Goal: Task Accomplishment & Management: Manage account settings

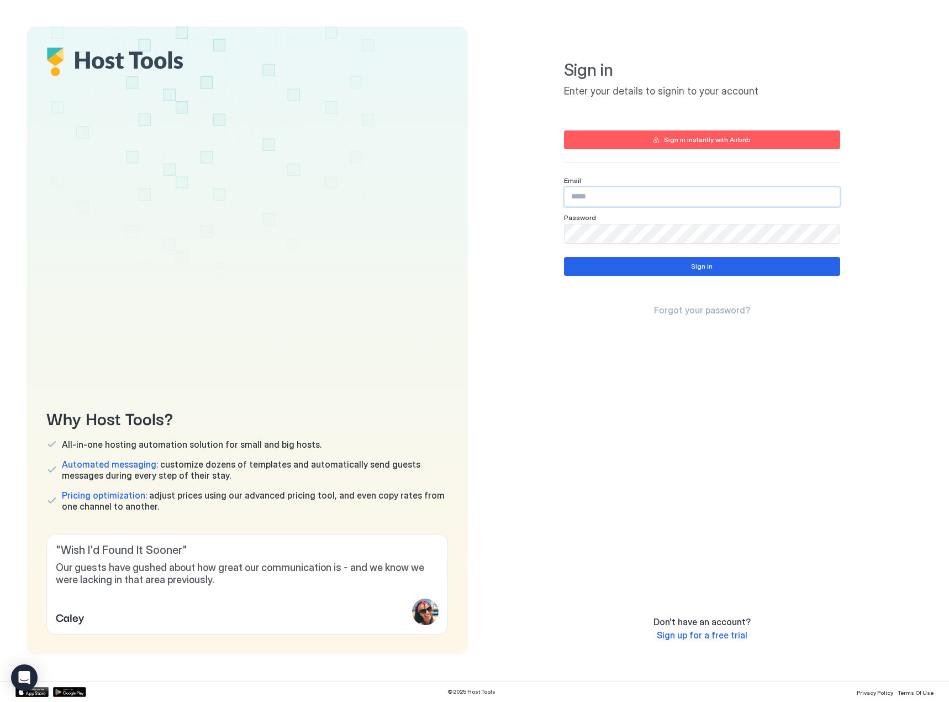
drag, startPoint x: 619, startPoint y: 193, endPoint x: 623, endPoint y: 173, distance: 20.9
click at [619, 194] on input "Input Field" at bounding box center [702, 196] width 275 height 19
paste input "**********"
type input "**********"
click at [614, 271] on button "Sign in" at bounding box center [702, 266] width 276 height 19
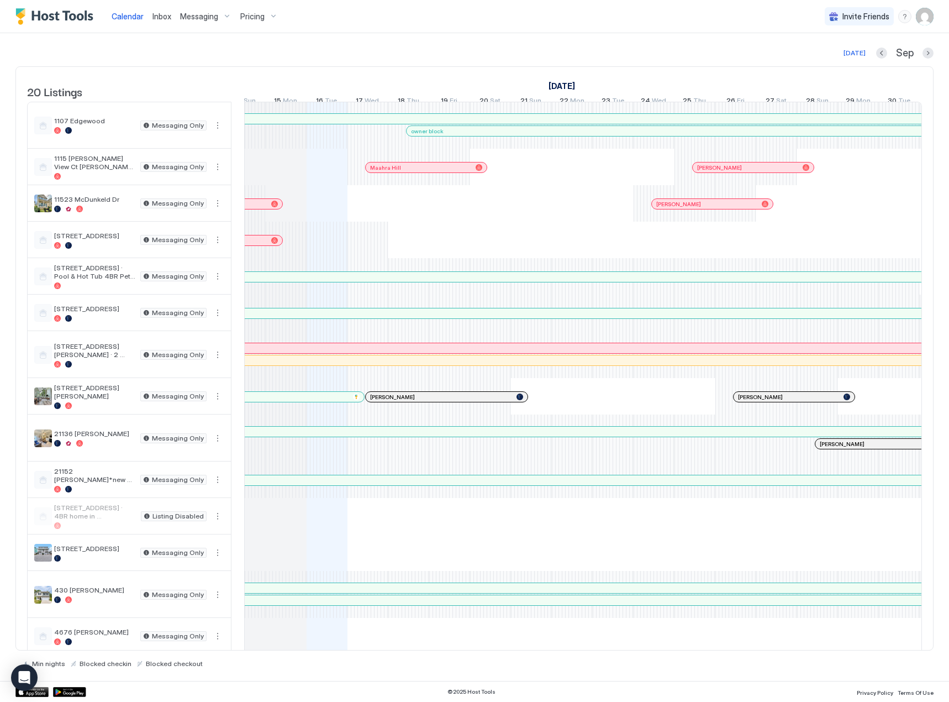
click at [263, 19] on div "Pricing" at bounding box center [259, 16] width 46 height 19
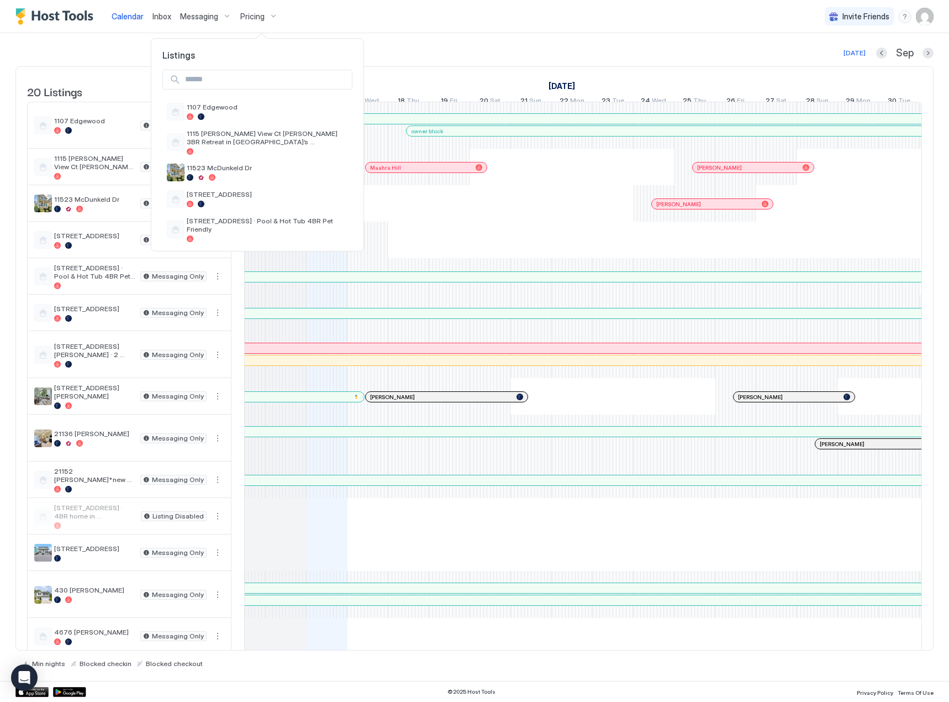
click at [242, 73] on input "Input Field" at bounding box center [266, 79] width 171 height 19
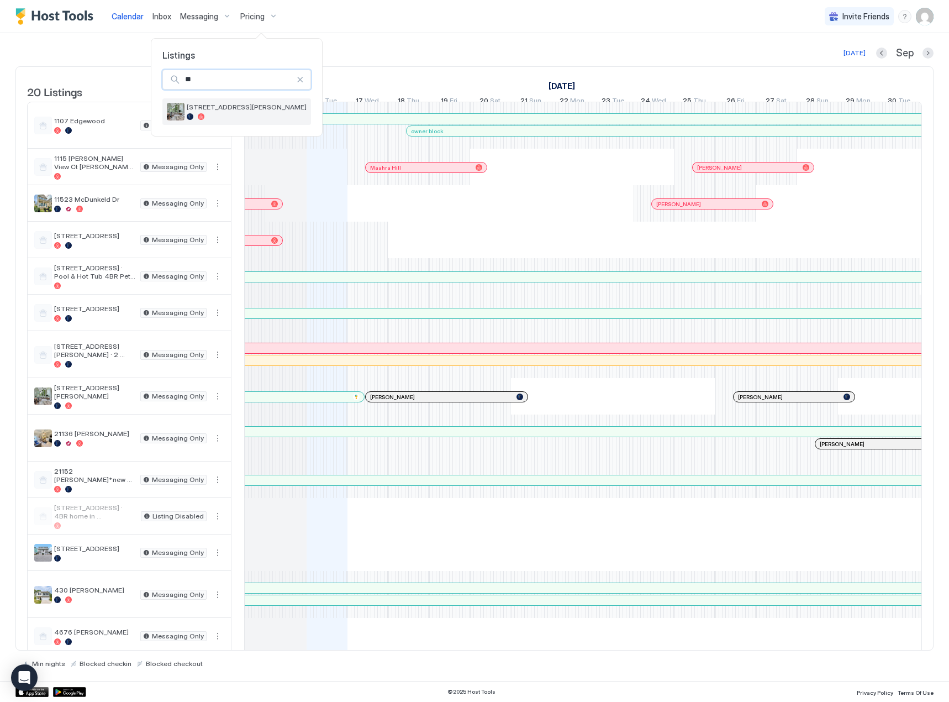
type input "**"
click at [240, 109] on span "[STREET_ADDRESS][PERSON_NAME]" at bounding box center [247, 107] width 120 height 8
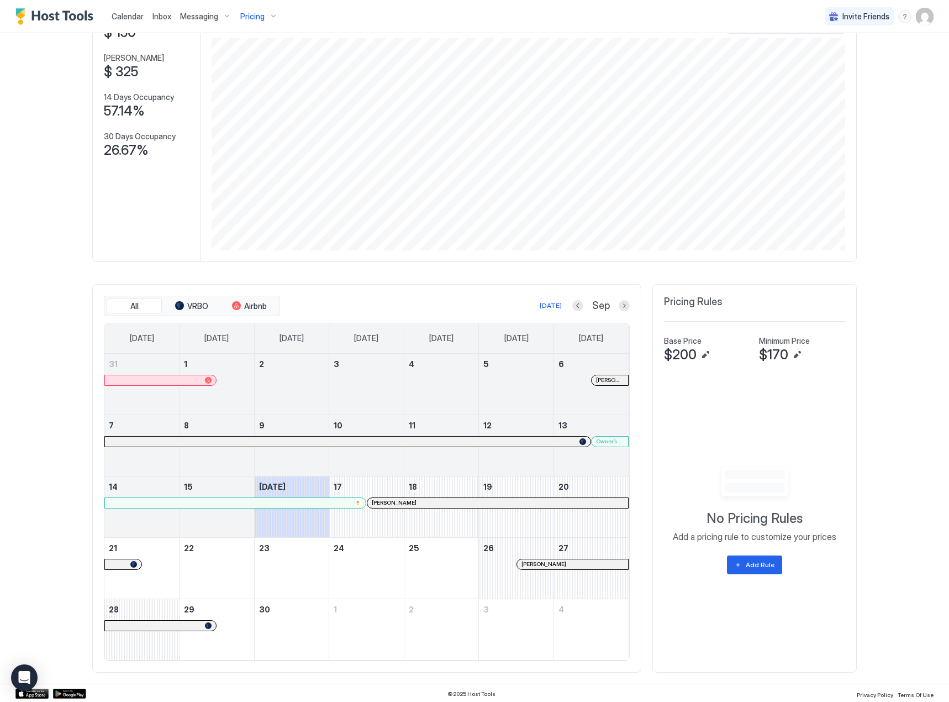
scroll to position [88, 0]
click at [613, 376] on div "[PERSON_NAME]" at bounding box center [610, 379] width 36 height 10
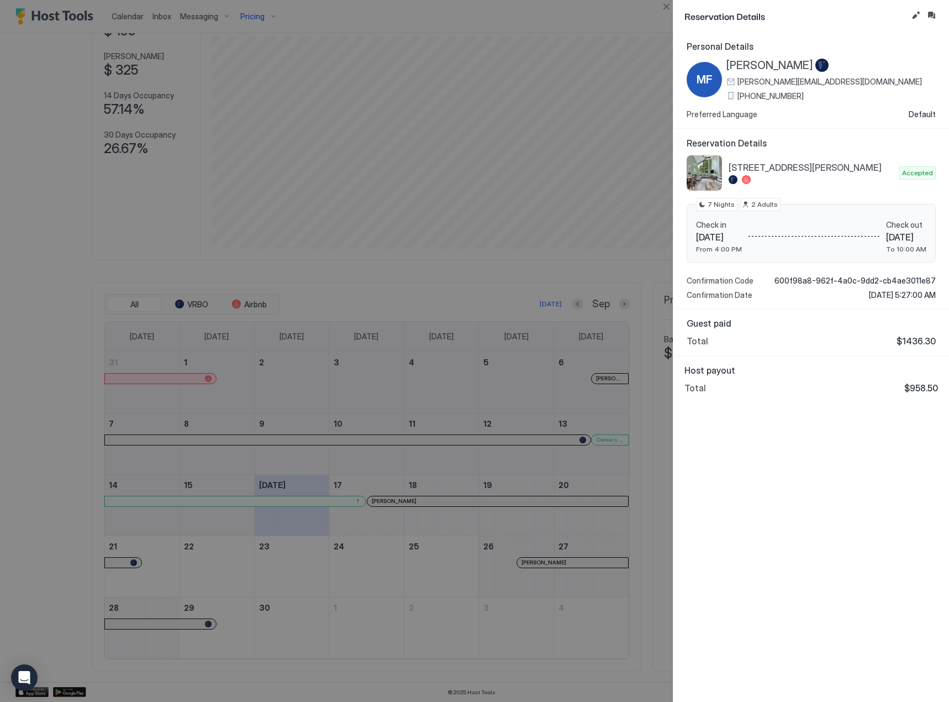
click at [921, 385] on span "$958.50" at bounding box center [922, 387] width 34 height 11
copy body "$958.50"
drag, startPoint x: 720, startPoint y: 240, endPoint x: 748, endPoint y: 239, distance: 28.2
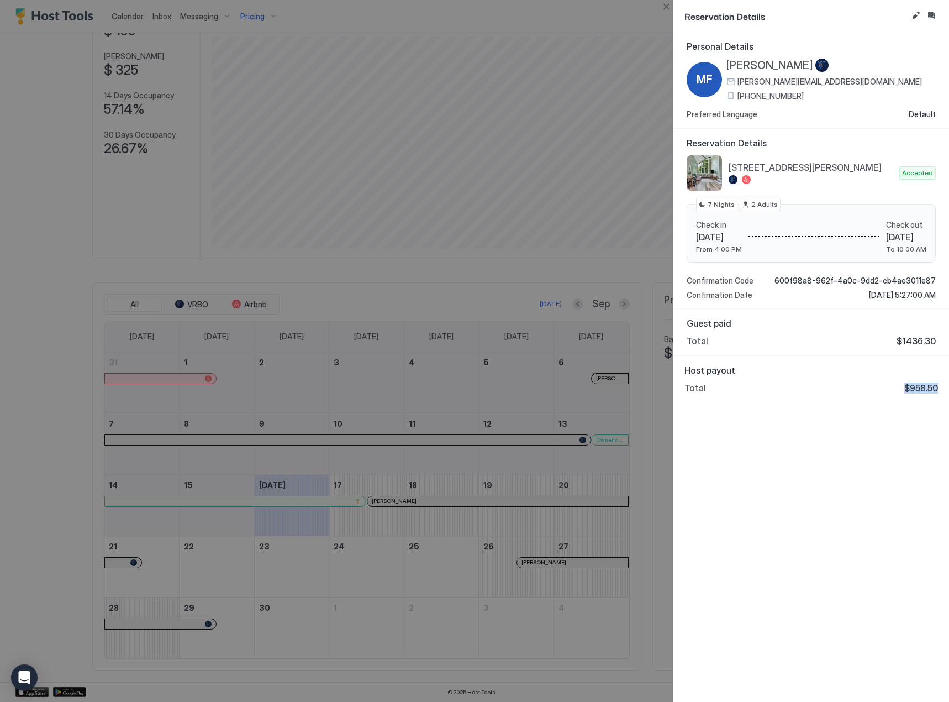
click at [742, 239] on span "[DATE]" at bounding box center [719, 237] width 46 height 11
click at [756, 208] on span "2 Adults" at bounding box center [764, 204] width 27 height 10
click at [668, 3] on button "Close" at bounding box center [666, 6] width 13 height 13
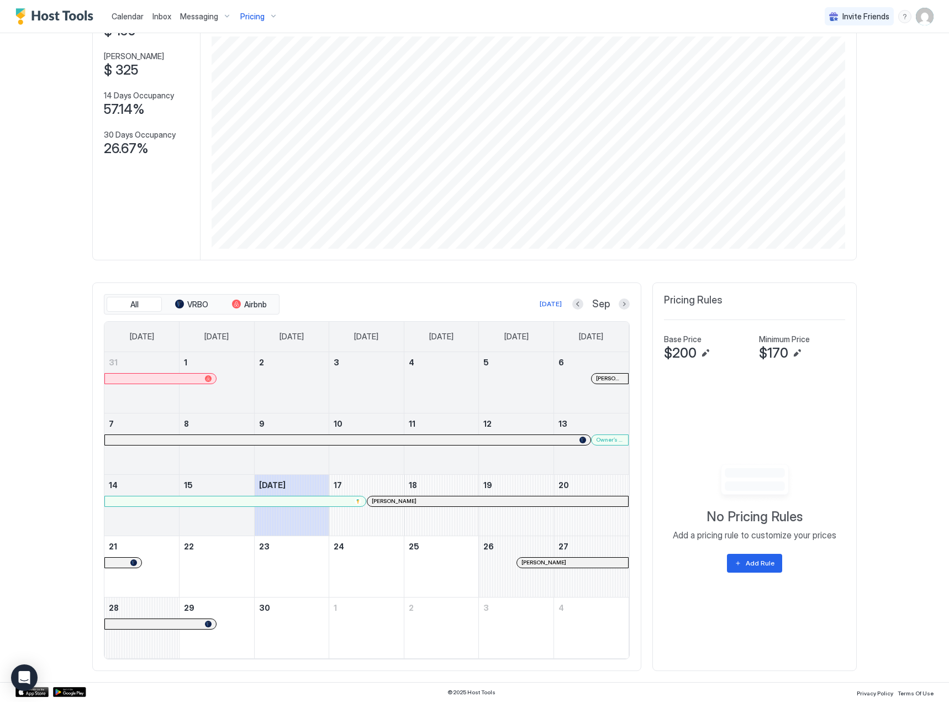
click at [611, 442] on div at bounding box center [615, 439] width 9 height 9
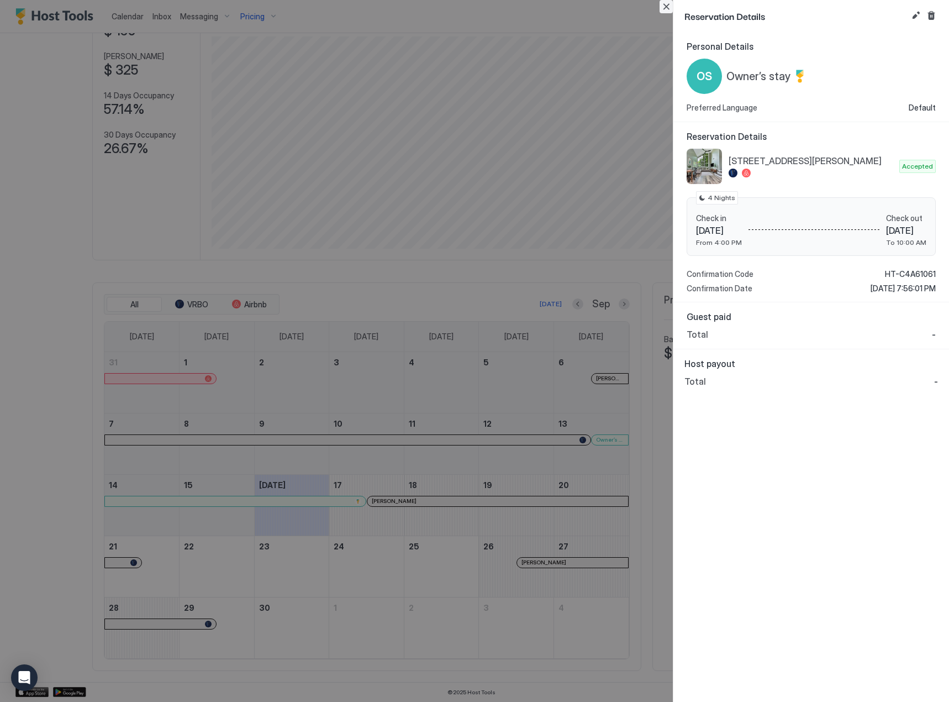
click at [666, 3] on button "Close" at bounding box center [666, 6] width 13 height 13
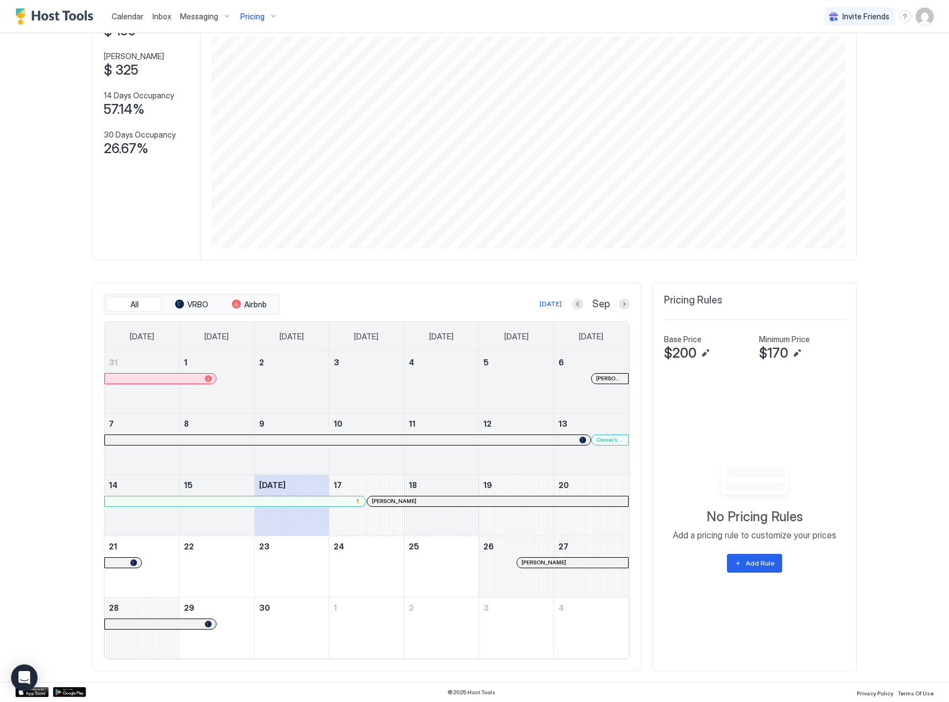
click at [434, 495] on div "September 18, 2025" at bounding box center [441, 505] width 75 height 61
click at [445, 497] on div "[PERSON_NAME]" at bounding box center [498, 500] width 252 height 7
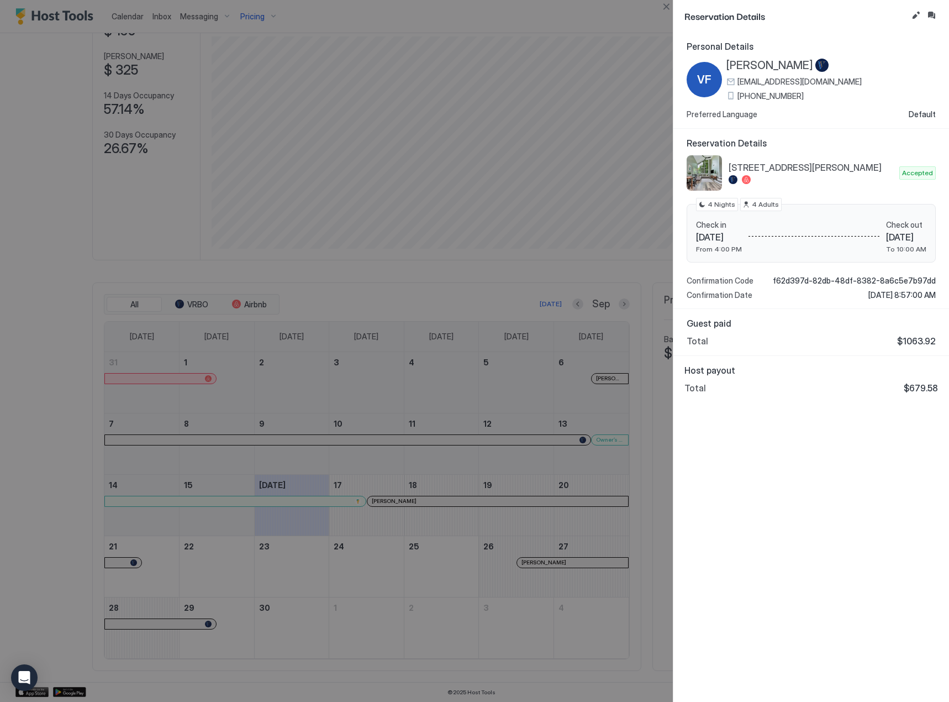
click at [918, 385] on span "$679.58" at bounding box center [921, 387] width 34 height 11
copy body "$679.58"
click at [659, 414] on div at bounding box center [474, 351] width 949 height 702
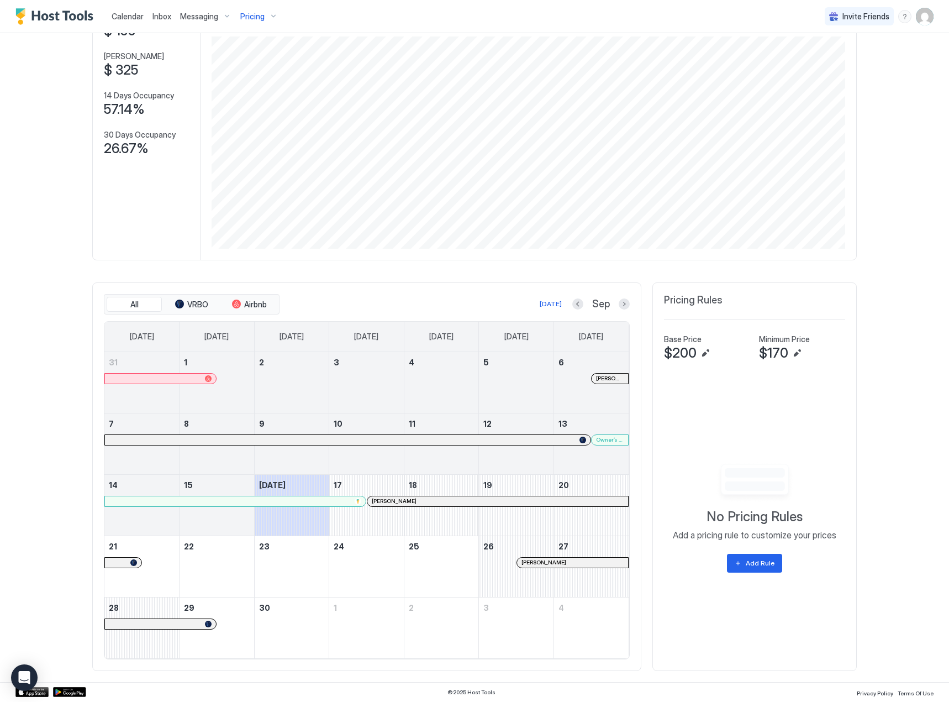
click at [560, 562] on div at bounding box center [563, 562] width 9 height 9
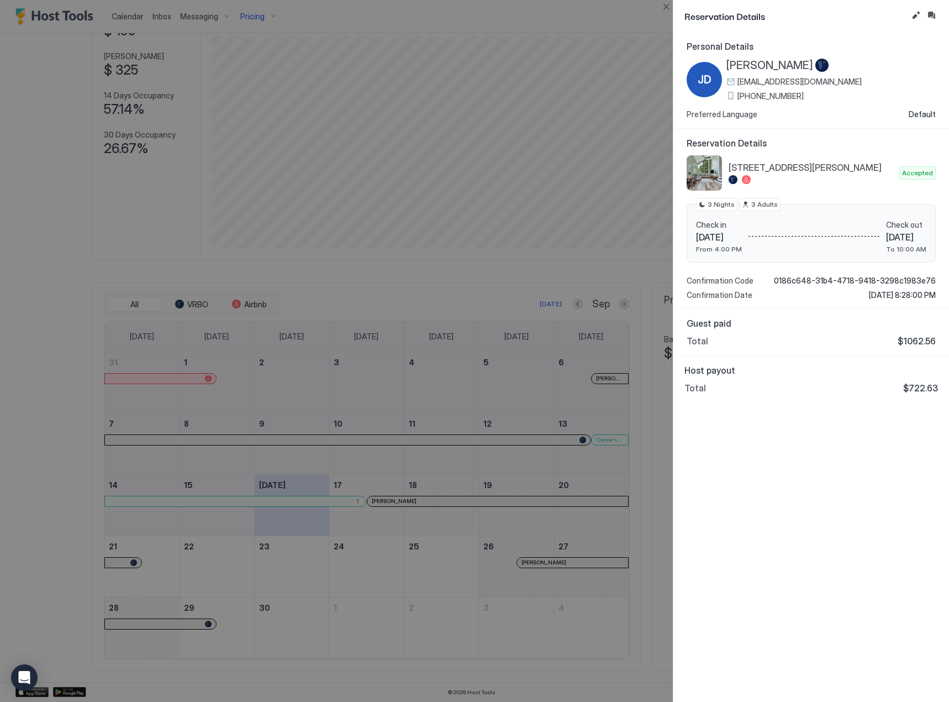
click at [925, 395] on div "Host payout Total $722.63" at bounding box center [812, 379] width 276 height 46
click at [926, 388] on span "$722.63" at bounding box center [920, 387] width 35 height 11
copy body "$722.63"
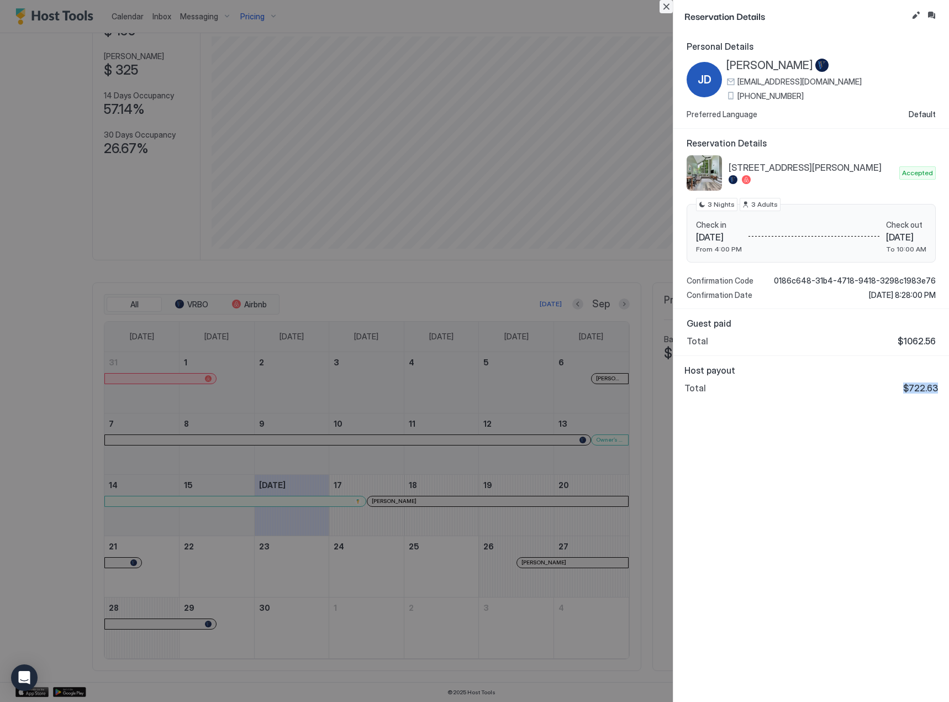
click at [666, 11] on button "Close" at bounding box center [666, 6] width 13 height 13
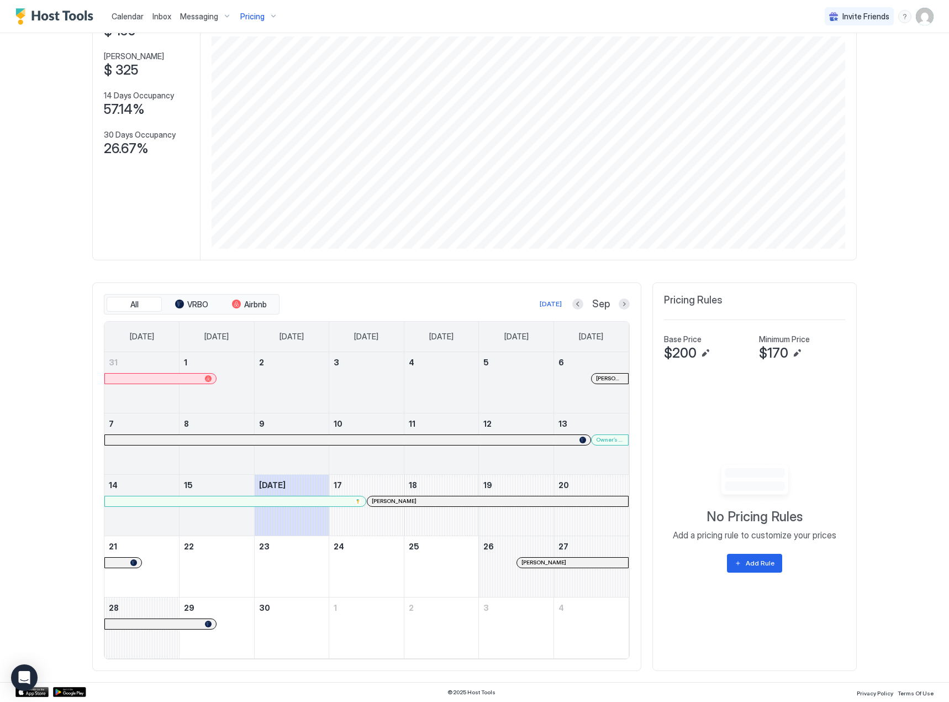
click at [466, 497] on div "[PERSON_NAME]" at bounding box center [498, 500] width 252 height 7
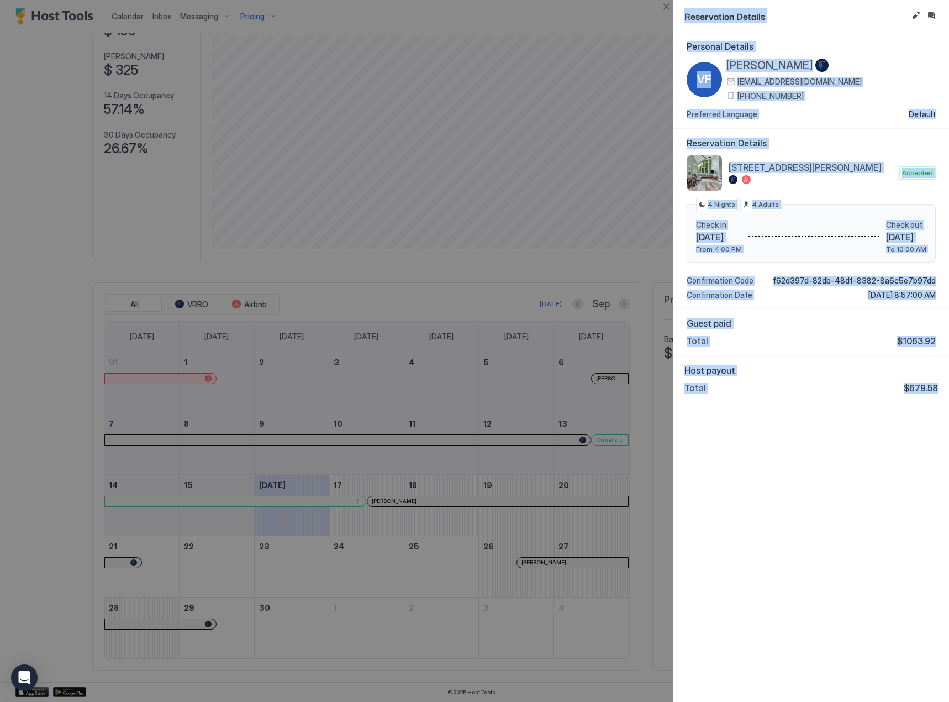
click at [519, 545] on div at bounding box center [474, 351] width 949 height 702
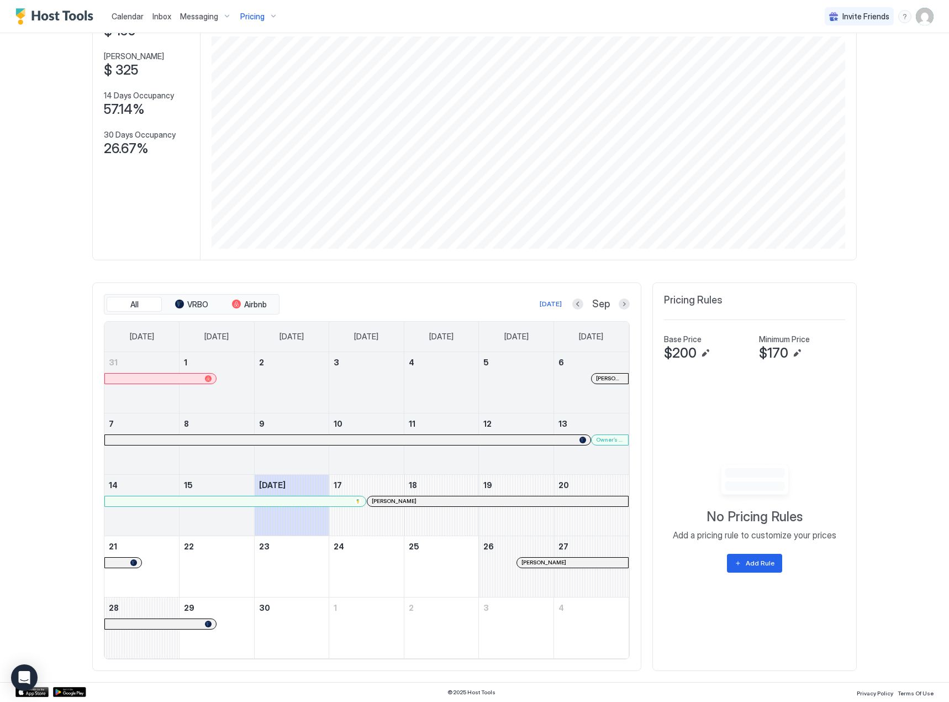
click at [526, 566] on div "[PERSON_NAME]" at bounding box center [572, 563] width 111 height 10
click at [250, 23] on div "Pricing" at bounding box center [259, 16] width 46 height 19
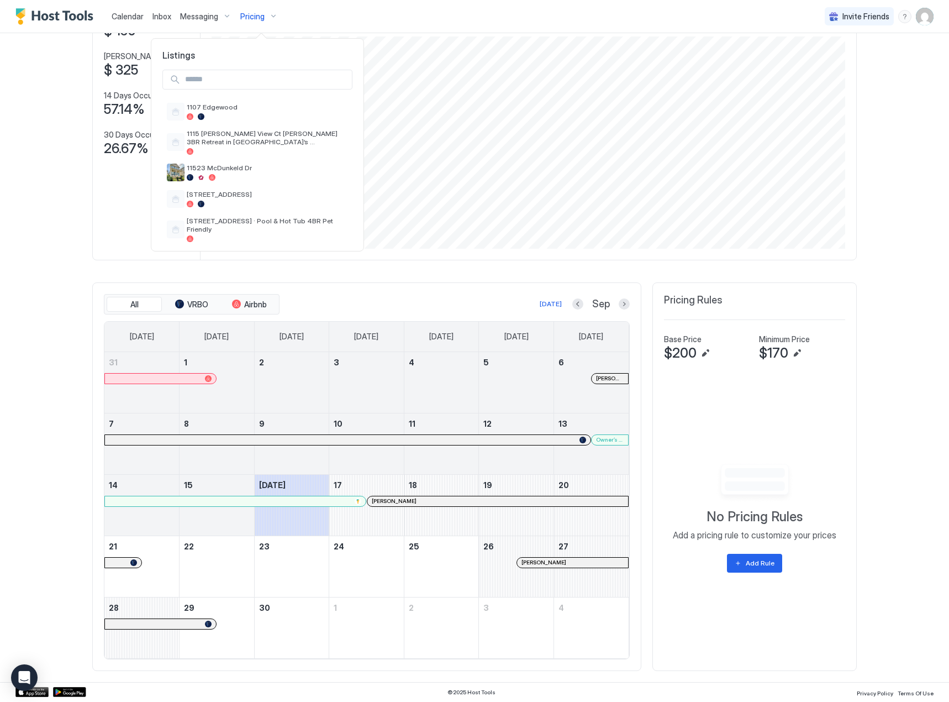
click at [249, 63] on div at bounding box center [257, 80] width 212 height 38
click at [243, 87] on input "Input Field" at bounding box center [266, 79] width 171 height 19
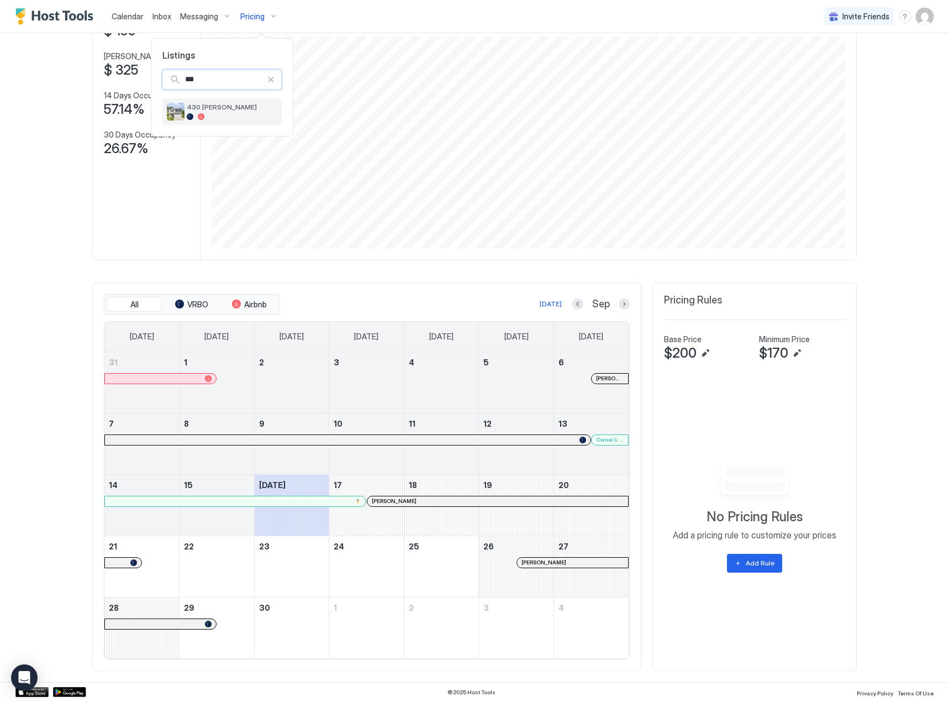
type input "***"
click at [221, 111] on span "430 [PERSON_NAME]" at bounding box center [232, 107] width 91 height 8
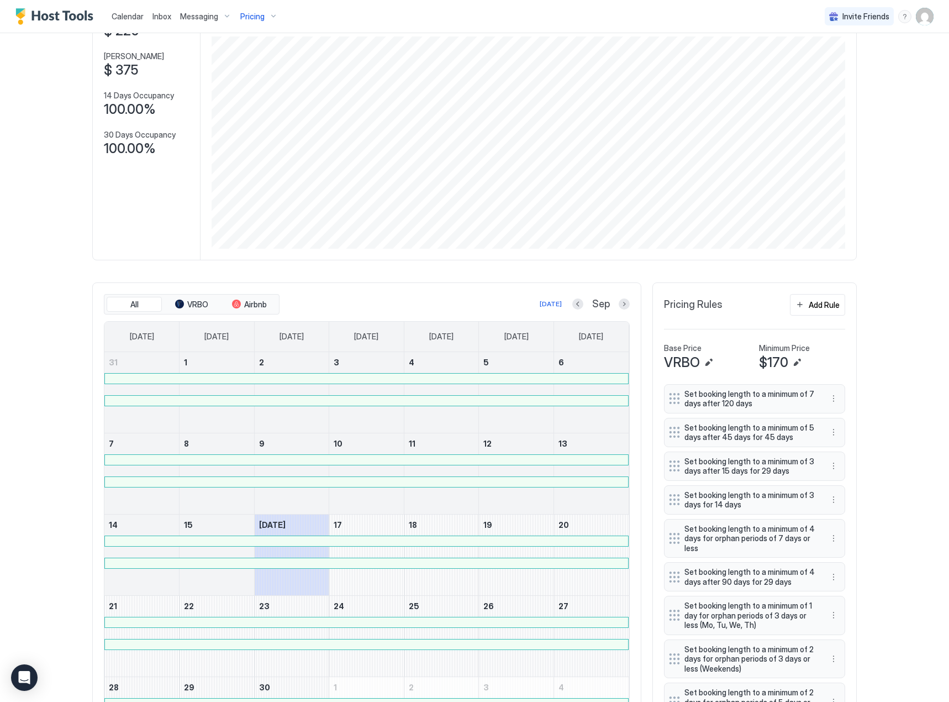
click at [254, 18] on span "Pricing" at bounding box center [252, 17] width 24 height 10
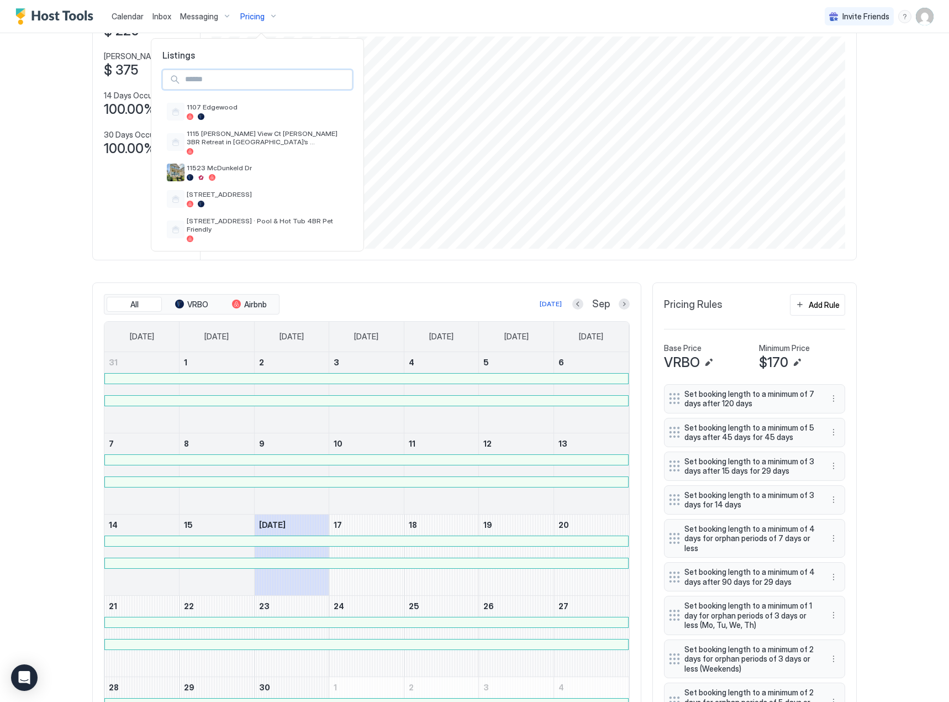
drag, startPoint x: 245, startPoint y: 80, endPoint x: 339, endPoint y: 90, distance: 94.5
click at [245, 83] on input "Input Field" at bounding box center [266, 79] width 171 height 19
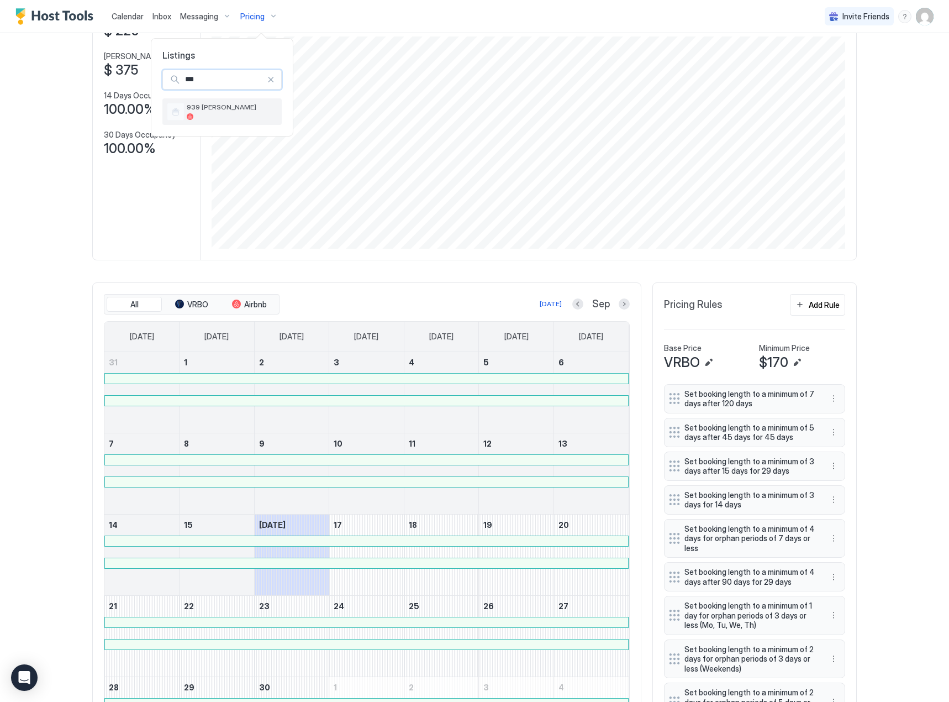
type input "***"
click at [258, 115] on div at bounding box center [232, 116] width 91 height 7
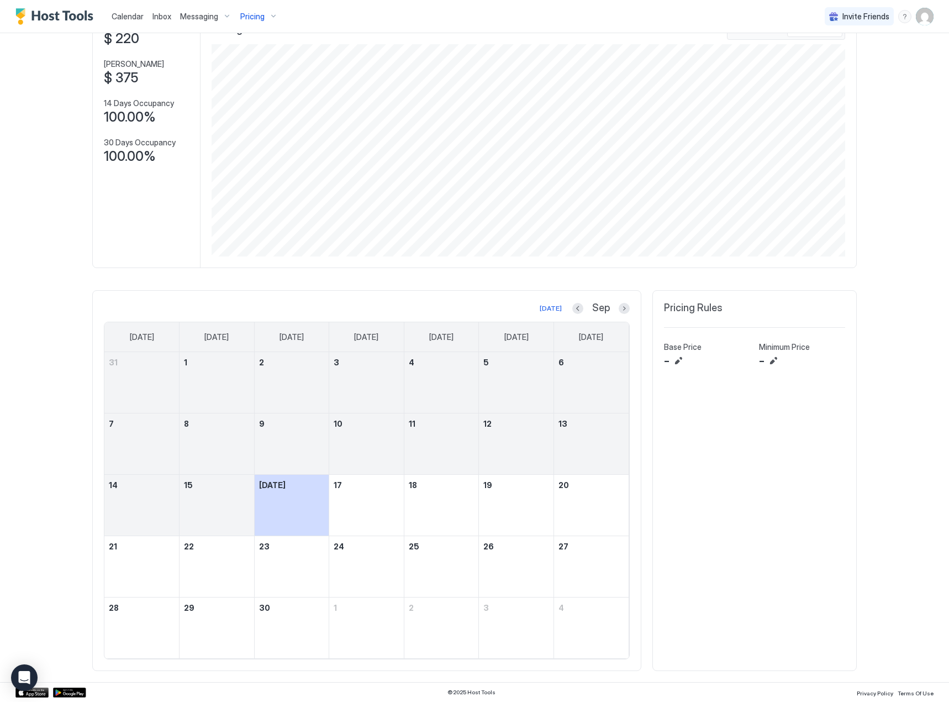
scroll to position [81, 0]
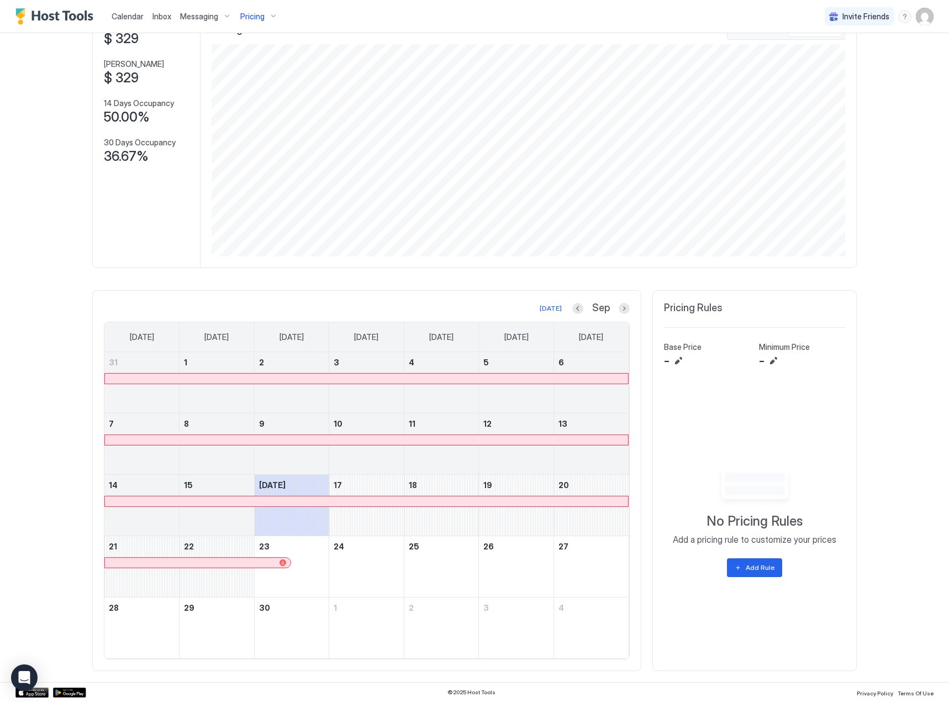
click at [267, 21] on div "Pricing" at bounding box center [259, 16] width 46 height 19
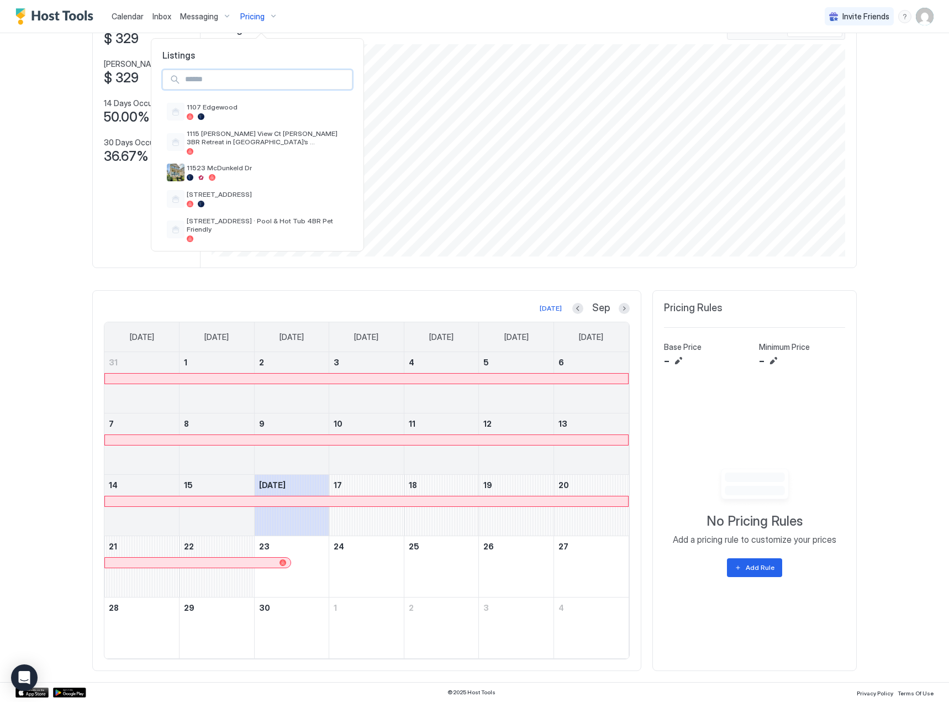
click at [261, 84] on input "Input Field" at bounding box center [266, 79] width 171 height 19
type input "**"
click at [253, 106] on span "1107 Edgewood" at bounding box center [267, 107] width 161 height 8
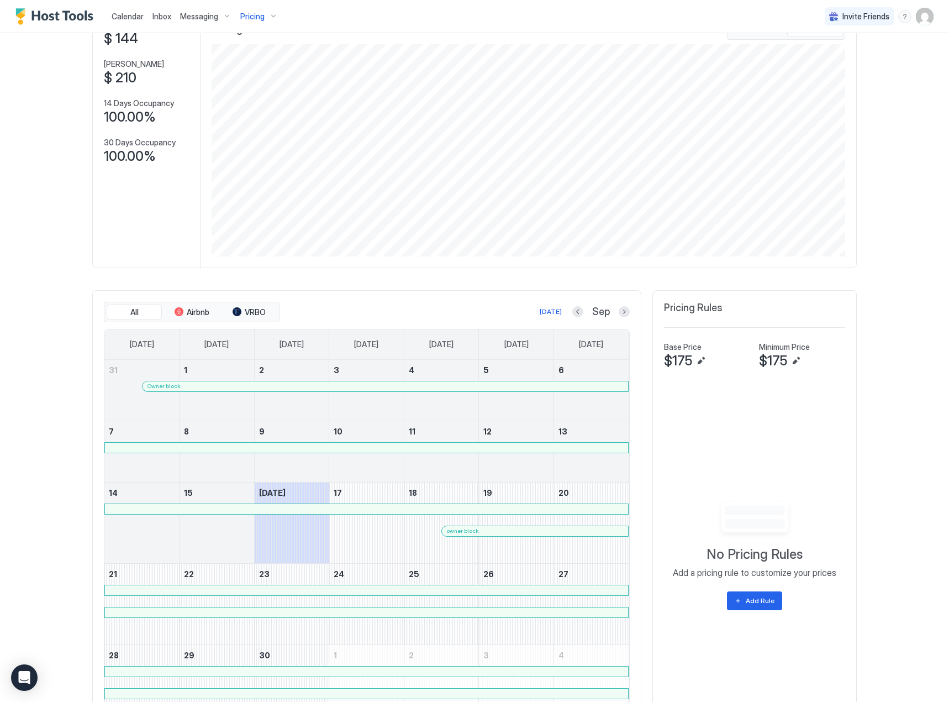
click at [477, 512] on div at bounding box center [366, 509] width 523 height 10
click at [489, 528] on div at bounding box center [492, 531] width 9 height 9
click at [261, 20] on span "Pricing" at bounding box center [252, 17] width 24 height 10
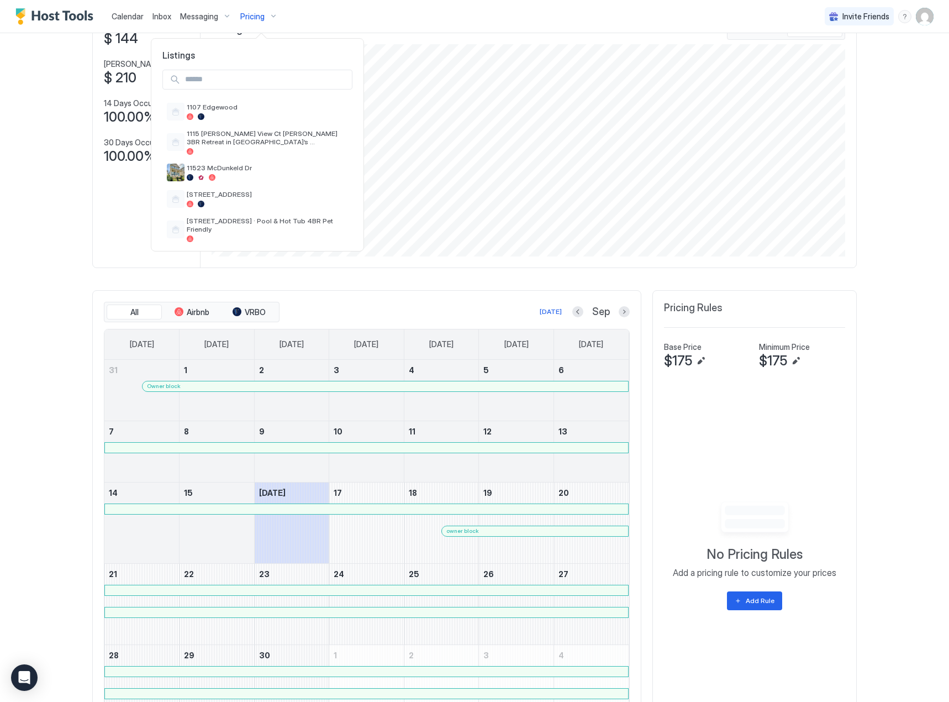
drag, startPoint x: 238, startPoint y: 86, endPoint x: 289, endPoint y: 55, distance: 59.5
click at [236, 87] on input "Input Field" at bounding box center [266, 79] width 171 height 19
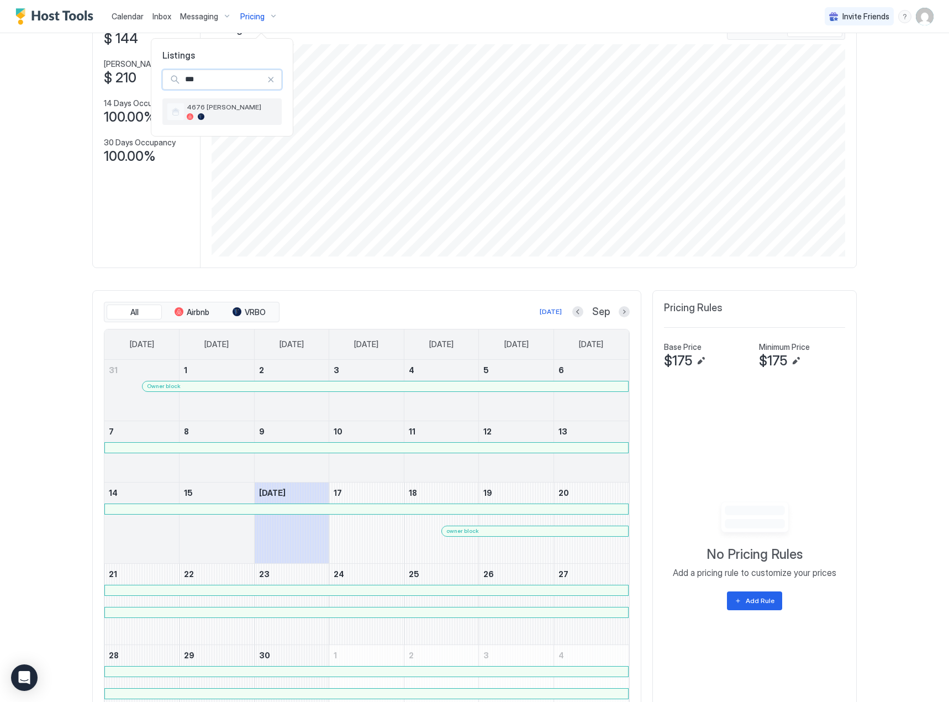
type input "***"
click at [223, 103] on div "4676 [PERSON_NAME]" at bounding box center [222, 112] width 111 height 18
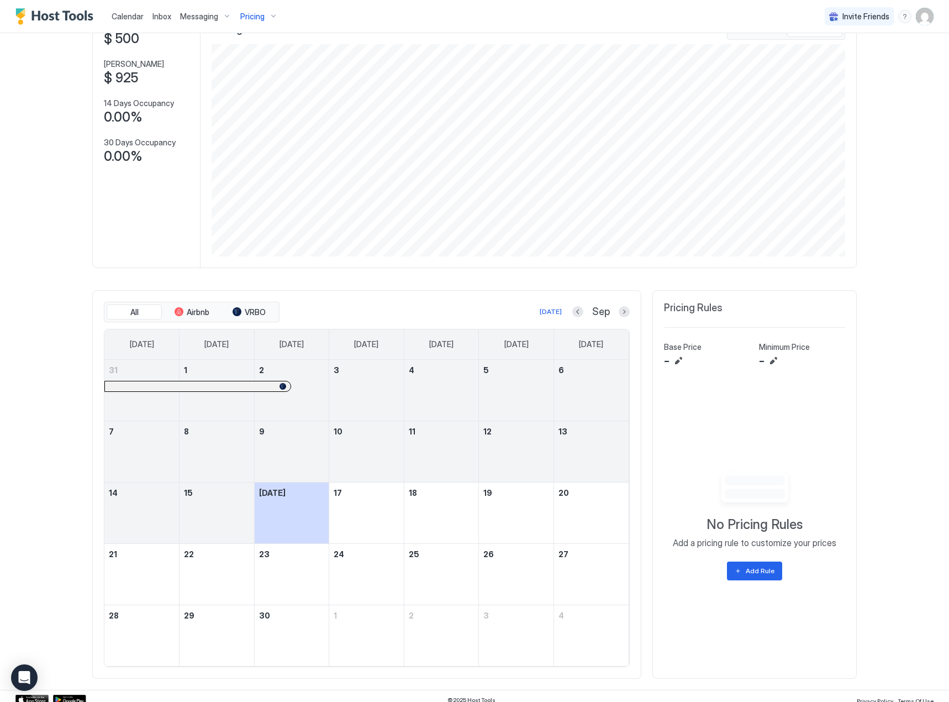
click at [251, 22] on div "Pricing" at bounding box center [259, 16] width 46 height 19
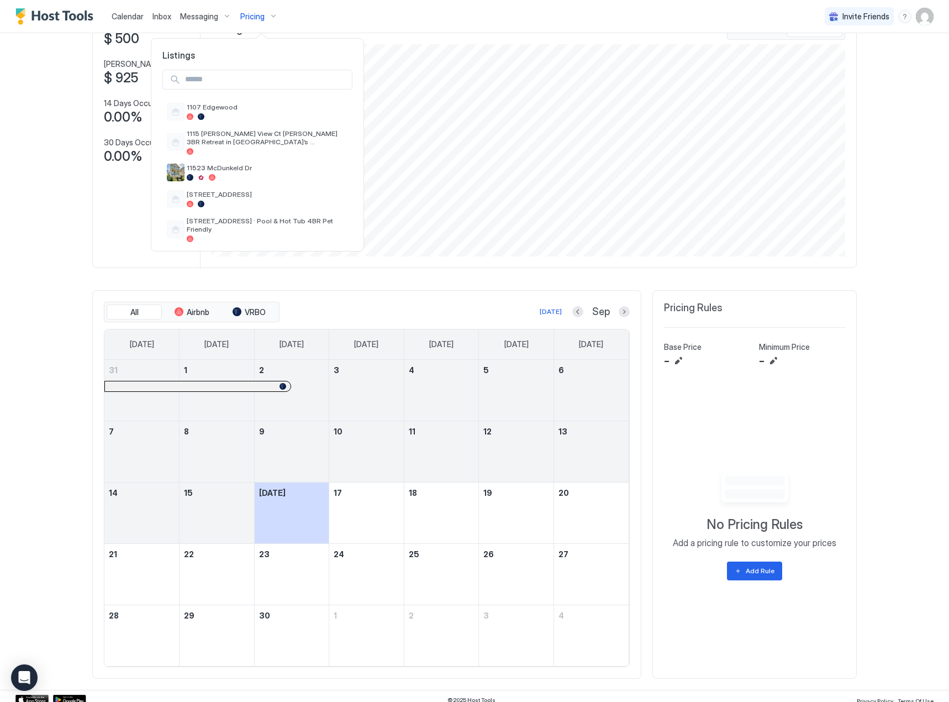
click at [253, 71] on input "Input Field" at bounding box center [266, 79] width 171 height 19
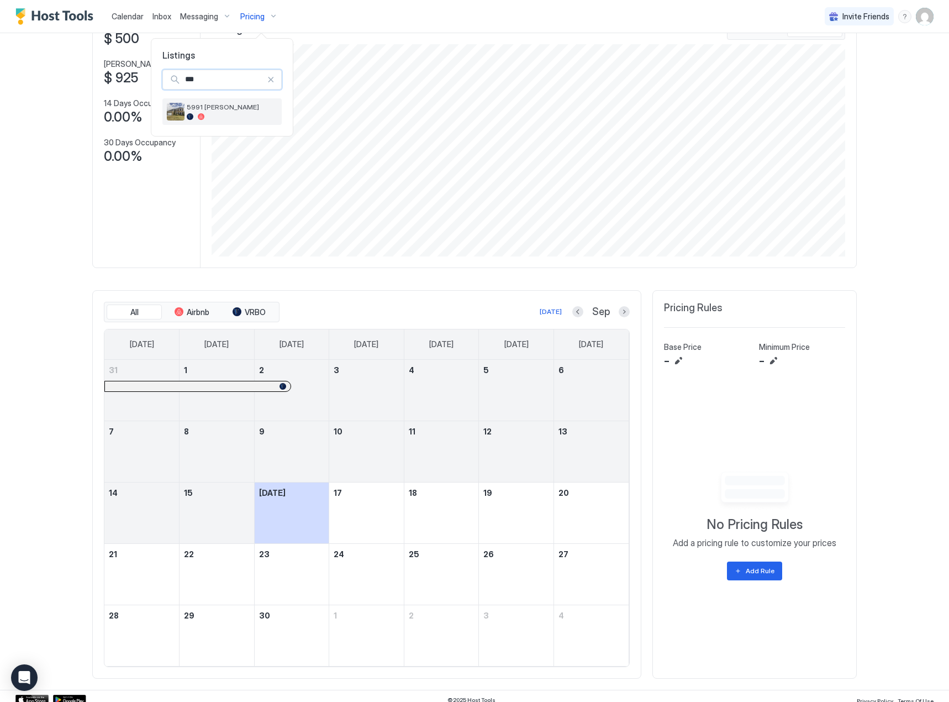
type input "***"
click at [220, 112] on div "5991 [PERSON_NAME]" at bounding box center [232, 111] width 91 height 17
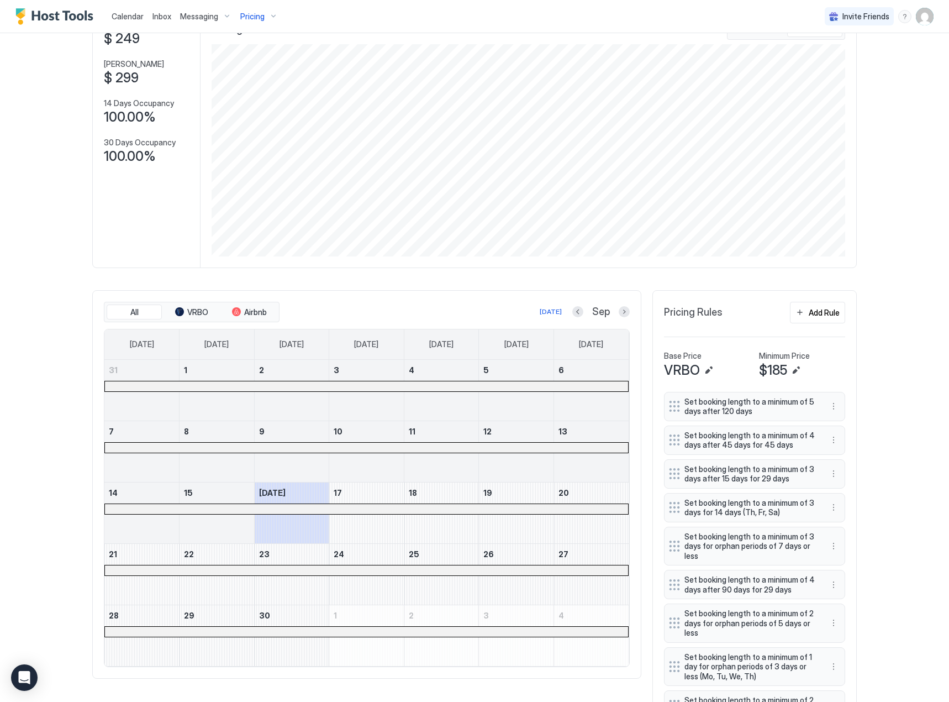
click at [264, 23] on div "Pricing" at bounding box center [259, 16] width 46 height 19
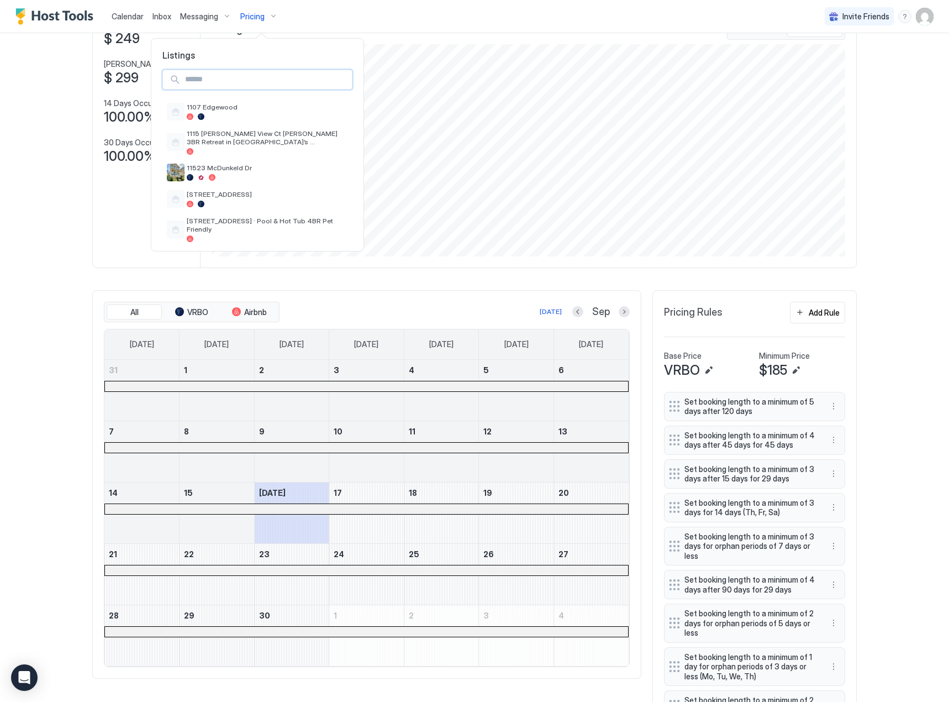
click at [221, 80] on input "Input Field" at bounding box center [266, 79] width 171 height 19
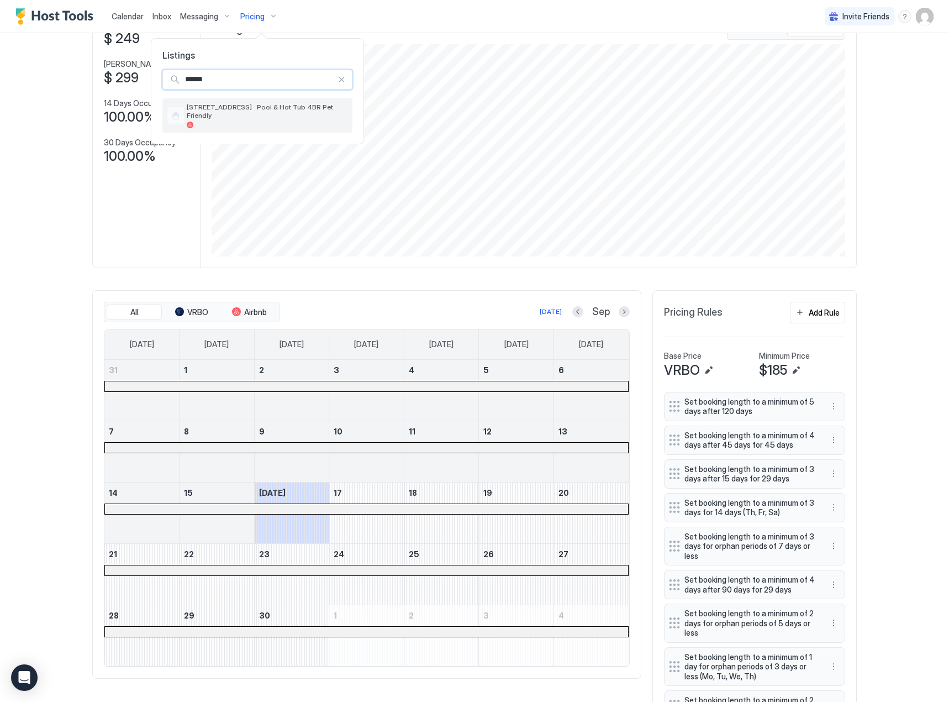
type input "******"
click at [238, 122] on div at bounding box center [267, 125] width 161 height 7
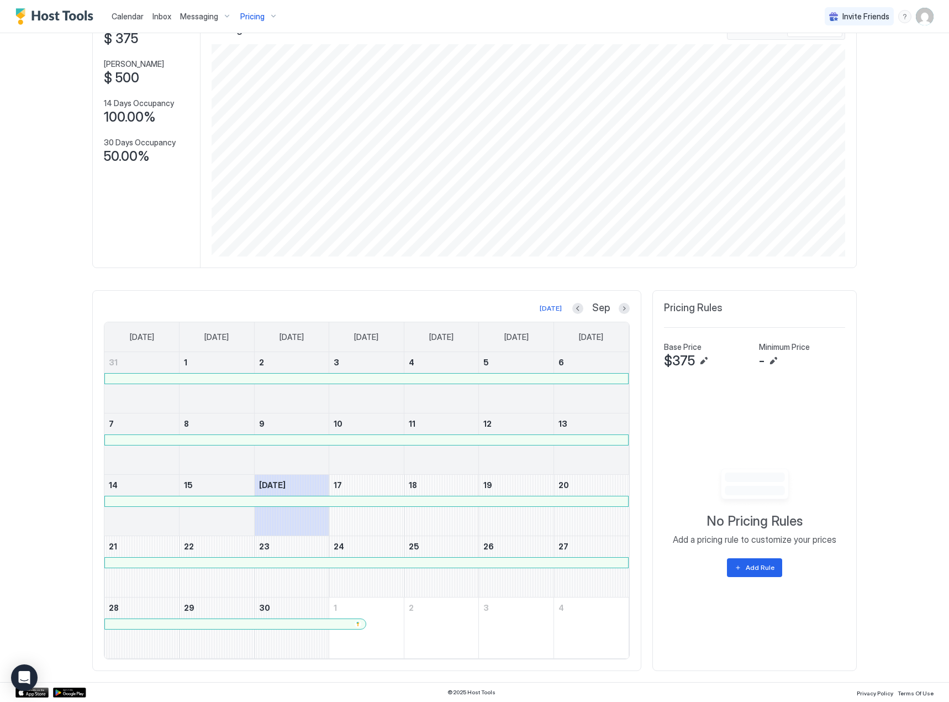
click at [237, 31] on button "Pricing" at bounding box center [259, 16] width 46 height 33
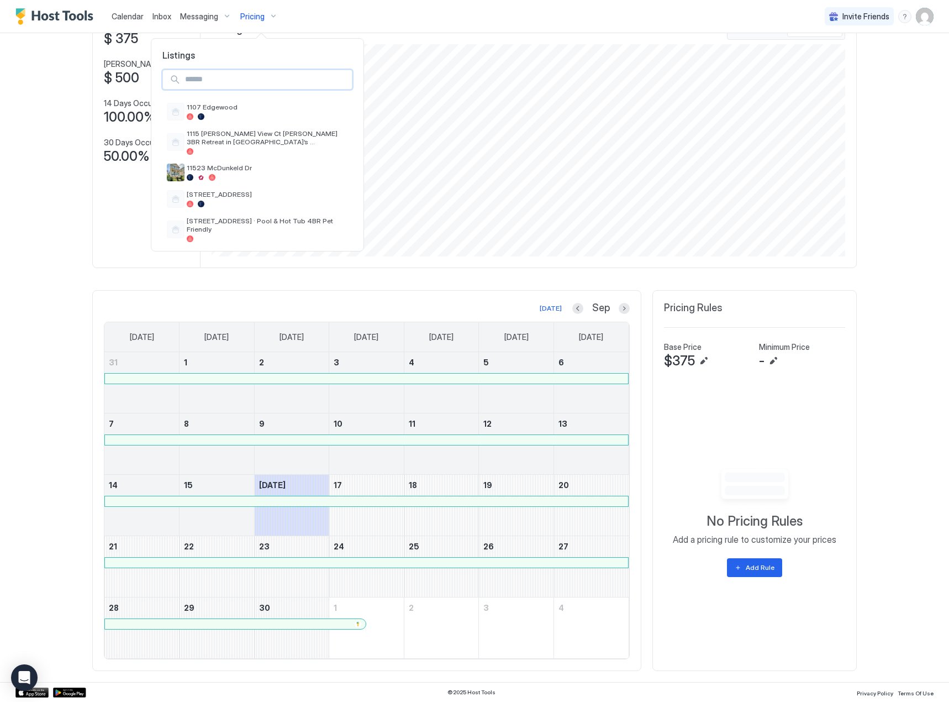
click at [213, 71] on input "Input Field" at bounding box center [266, 79] width 171 height 19
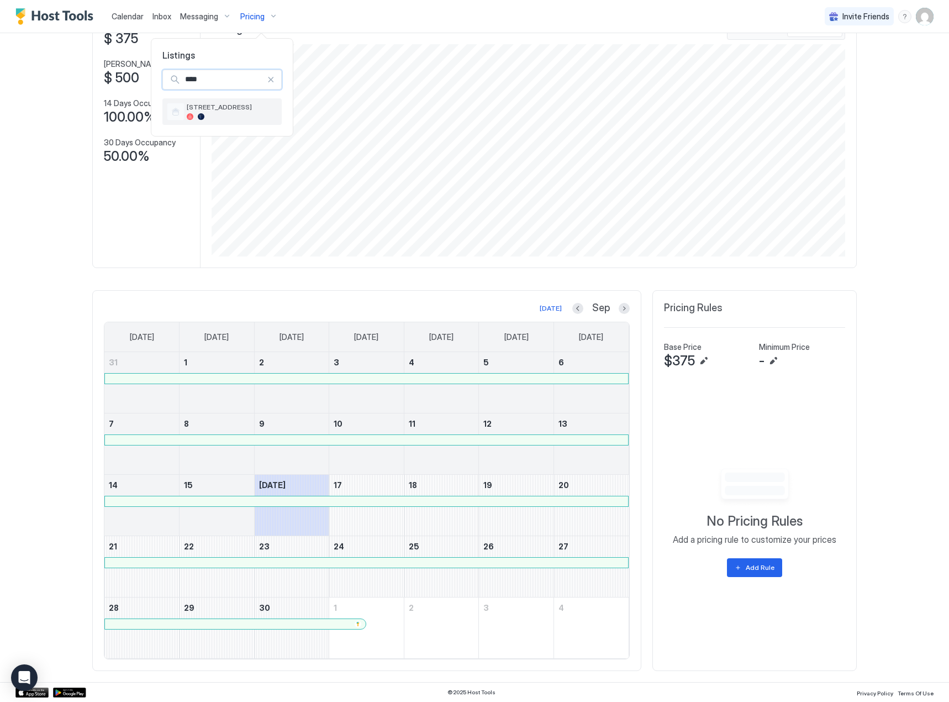
type input "****"
click at [255, 113] on div at bounding box center [232, 116] width 91 height 7
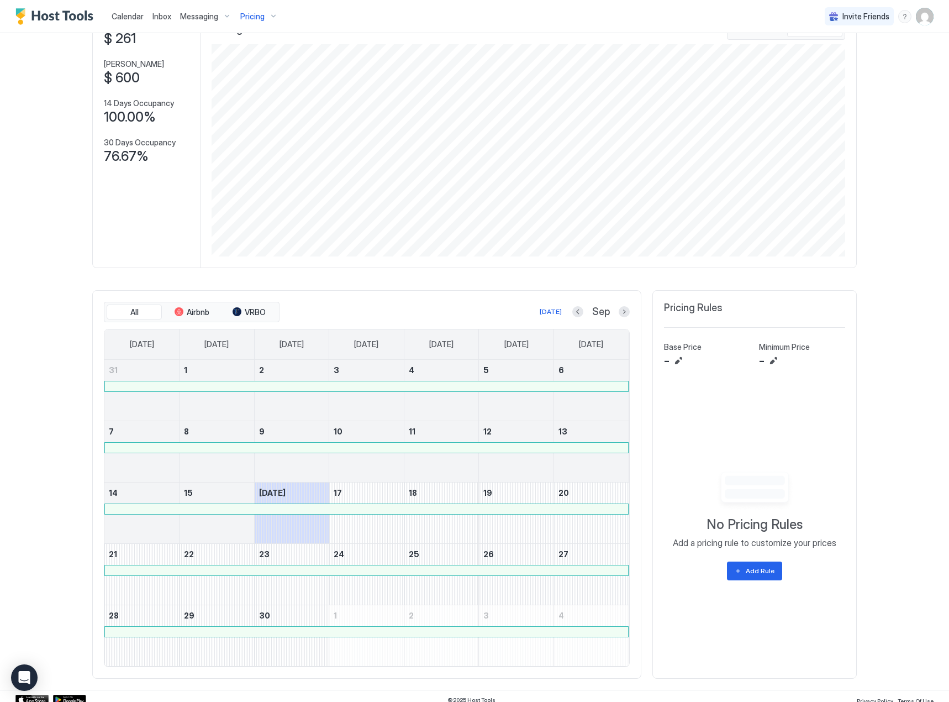
drag, startPoint x: 134, startPoint y: 22, endPoint x: 62, endPoint y: 67, distance: 84.5
click at [62, 67] on div "Calendar Inbox Messaging Pricing Invite Friends JM Home Pricing [STREET_ADDRESS…" at bounding box center [474, 351] width 949 height 702
click at [117, 15] on span "Calendar" at bounding box center [128, 16] width 32 height 9
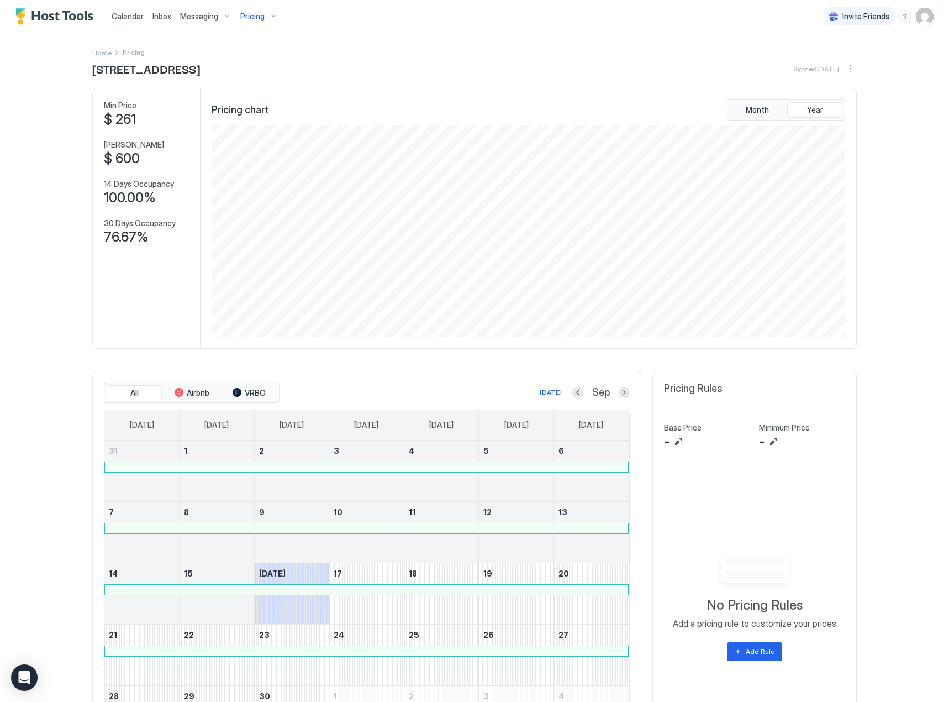
click at [263, 18] on div "Pricing" at bounding box center [259, 16] width 46 height 19
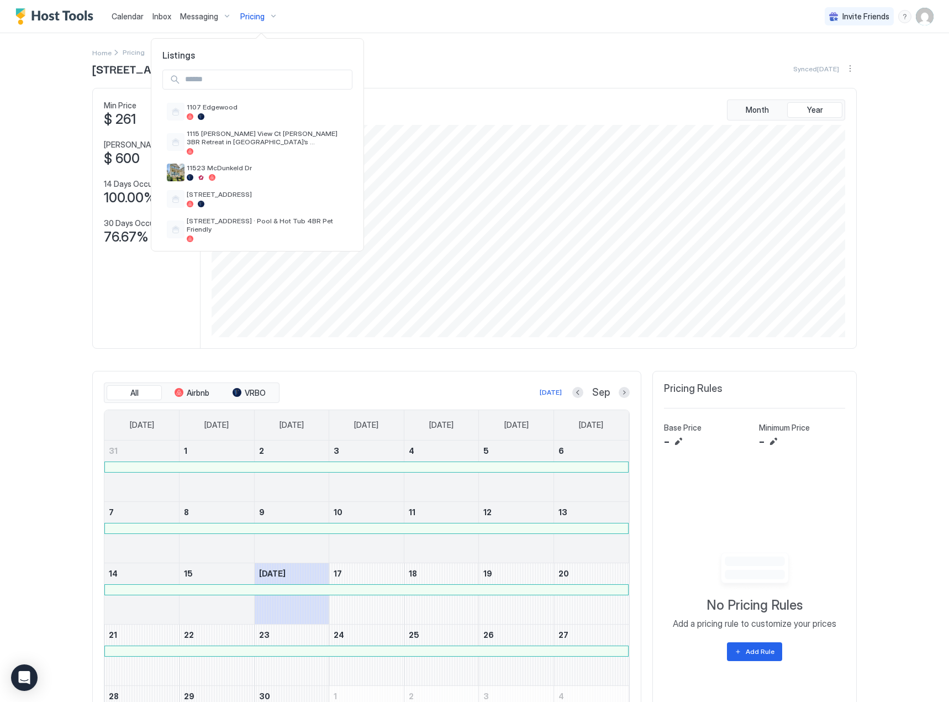
click at [251, 80] on input "Input Field" at bounding box center [266, 79] width 171 height 19
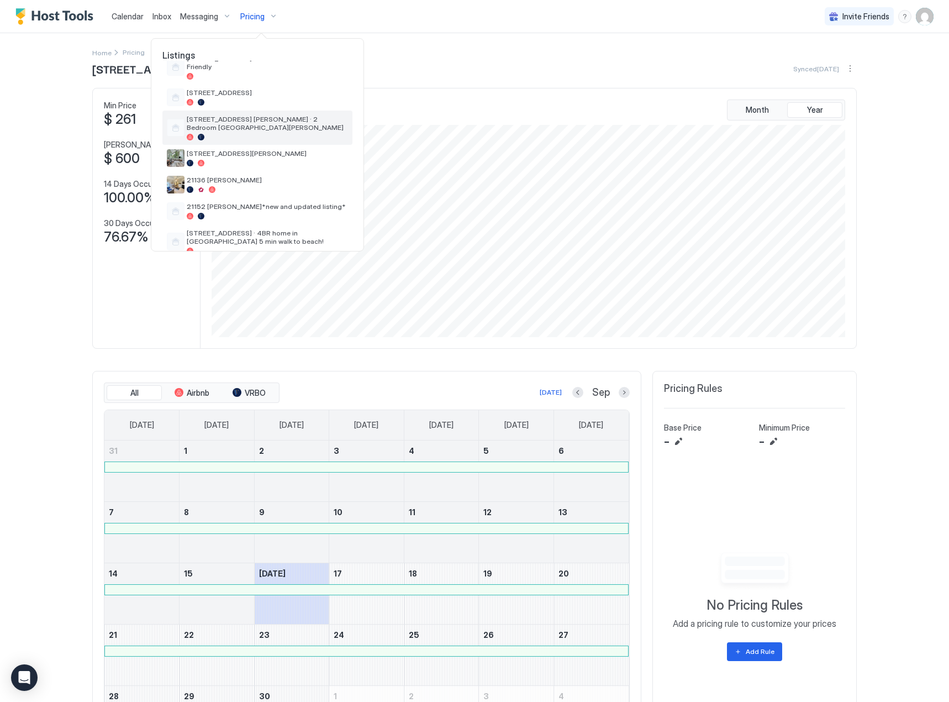
scroll to position [166, 0]
click at [259, 150] on span "[STREET_ADDRESS][PERSON_NAME]" at bounding box center [267, 150] width 161 height 8
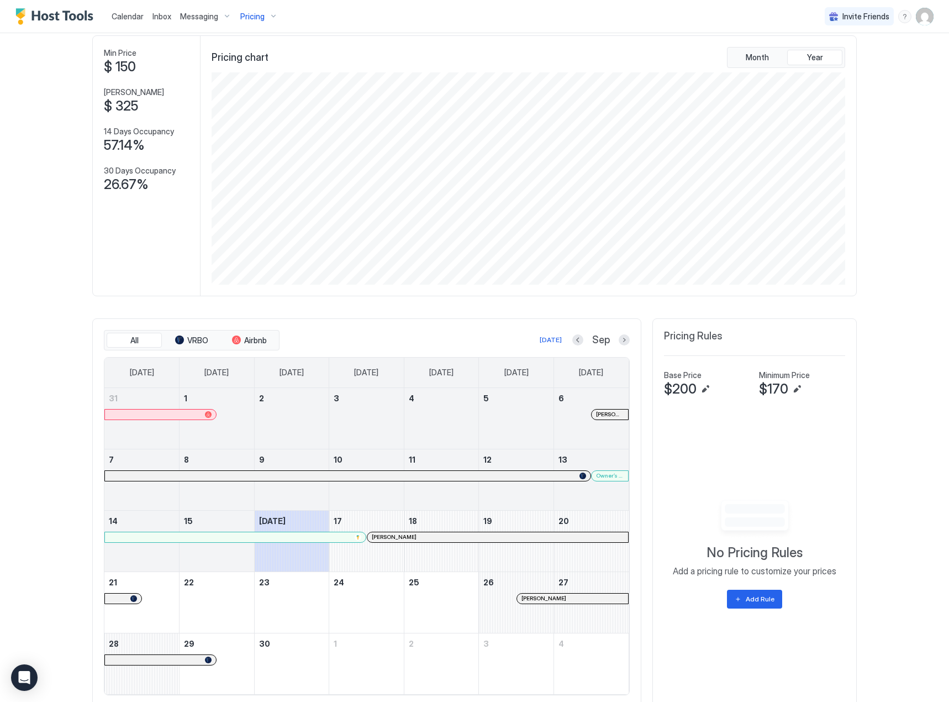
scroll to position [88, 0]
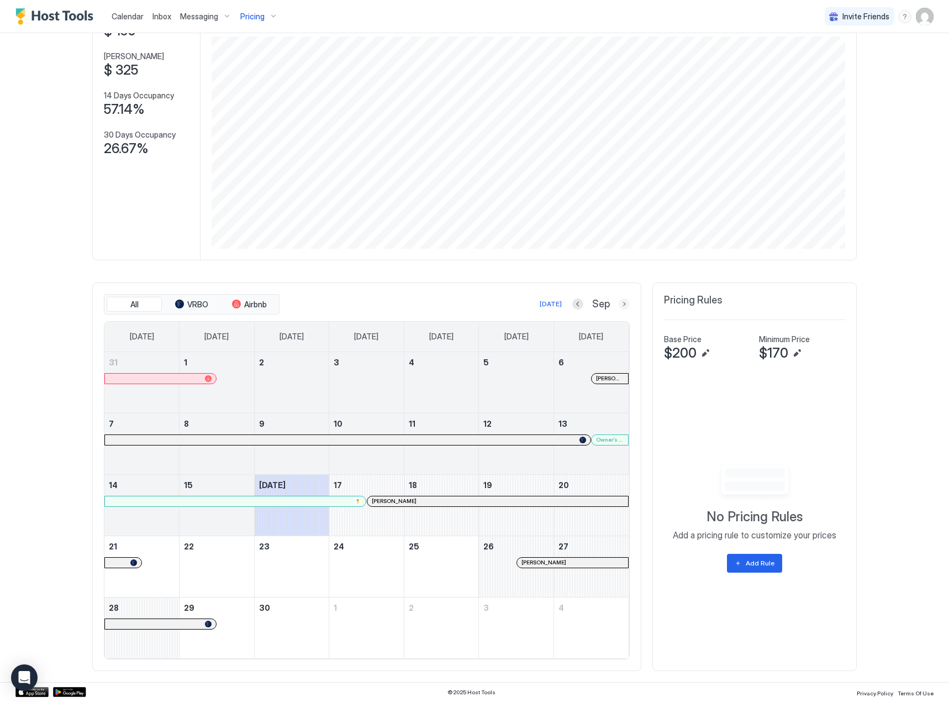
click at [622, 303] on button "Next month" at bounding box center [624, 303] width 11 height 11
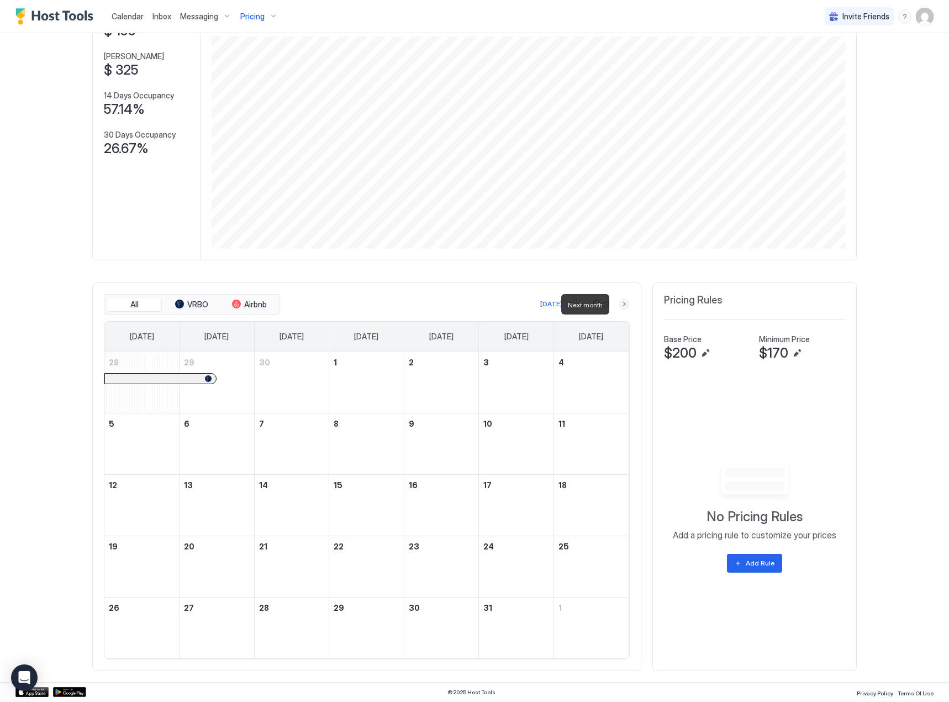
click at [622, 303] on button "Next month" at bounding box center [624, 303] width 11 height 11
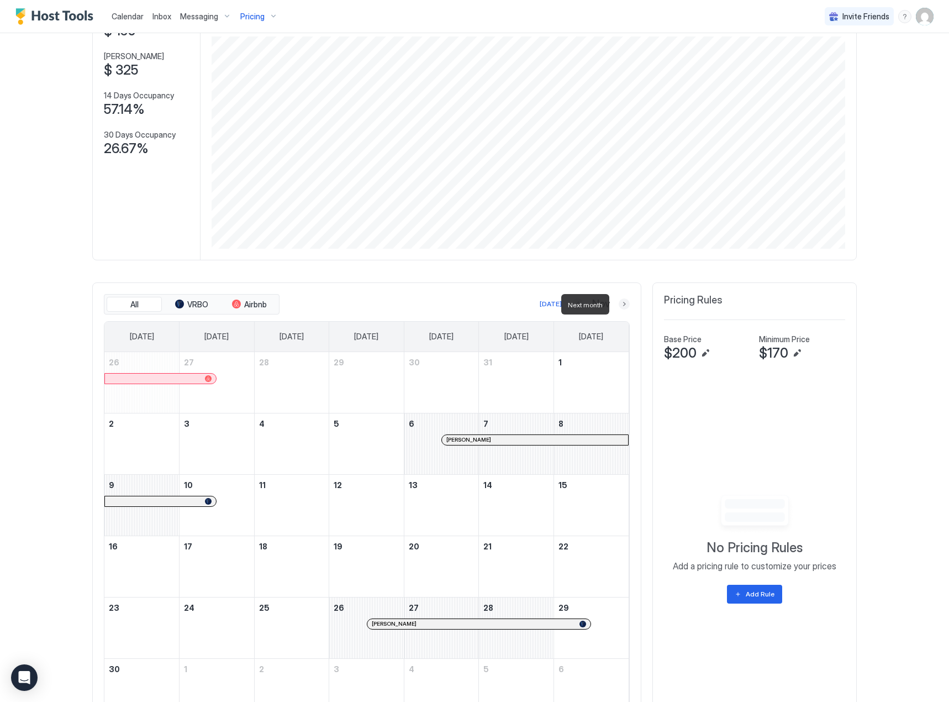
click at [622, 303] on button "Next month" at bounding box center [624, 303] width 11 height 11
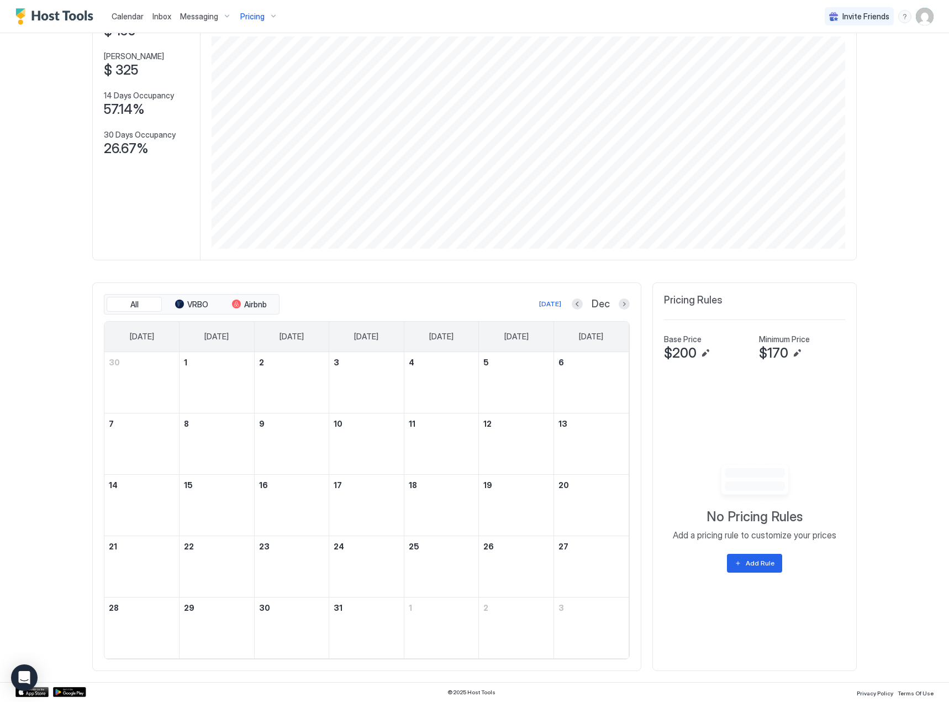
click at [573, 297] on div "[DATE] Dec" at bounding box center [456, 303] width 348 height 13
click at [573, 306] on button "Previous month" at bounding box center [577, 303] width 11 height 11
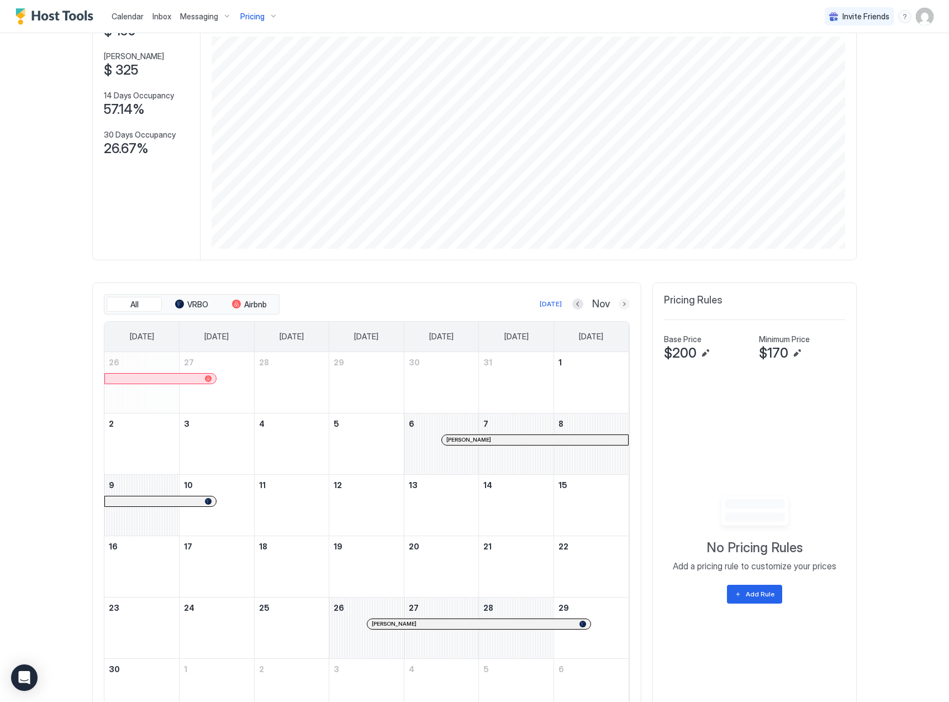
click at [622, 306] on button "Next month" at bounding box center [624, 303] width 11 height 11
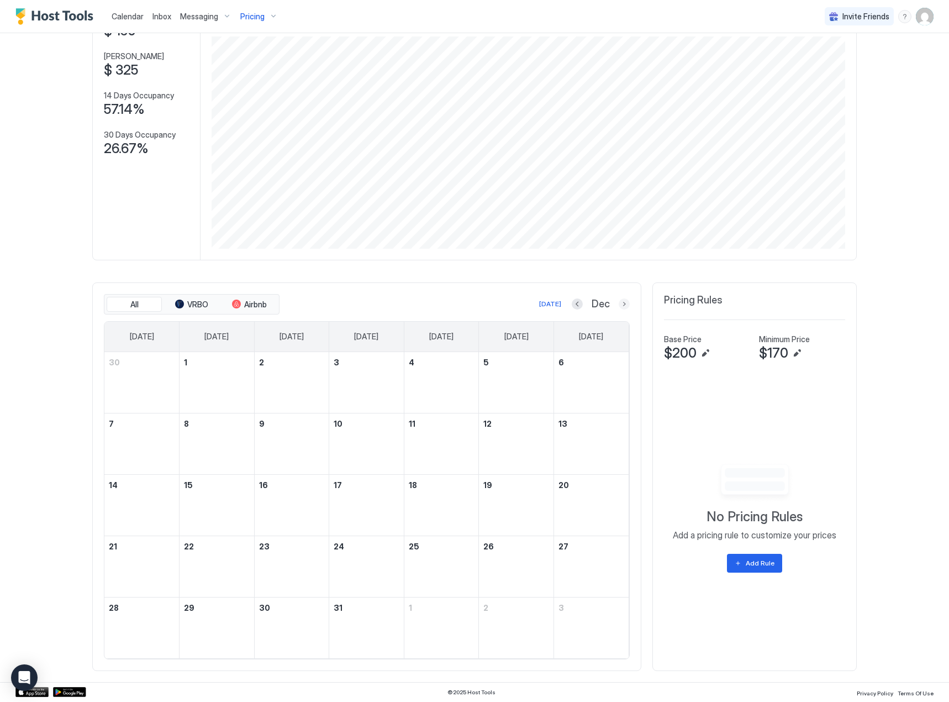
click at [622, 306] on button "Next month" at bounding box center [624, 303] width 11 height 11
click at [238, 304] on button "Airbnb" at bounding box center [249, 304] width 55 height 15
click at [193, 300] on span "VRBO" at bounding box center [197, 304] width 21 height 10
click at [118, 307] on button "All" at bounding box center [134, 304] width 55 height 15
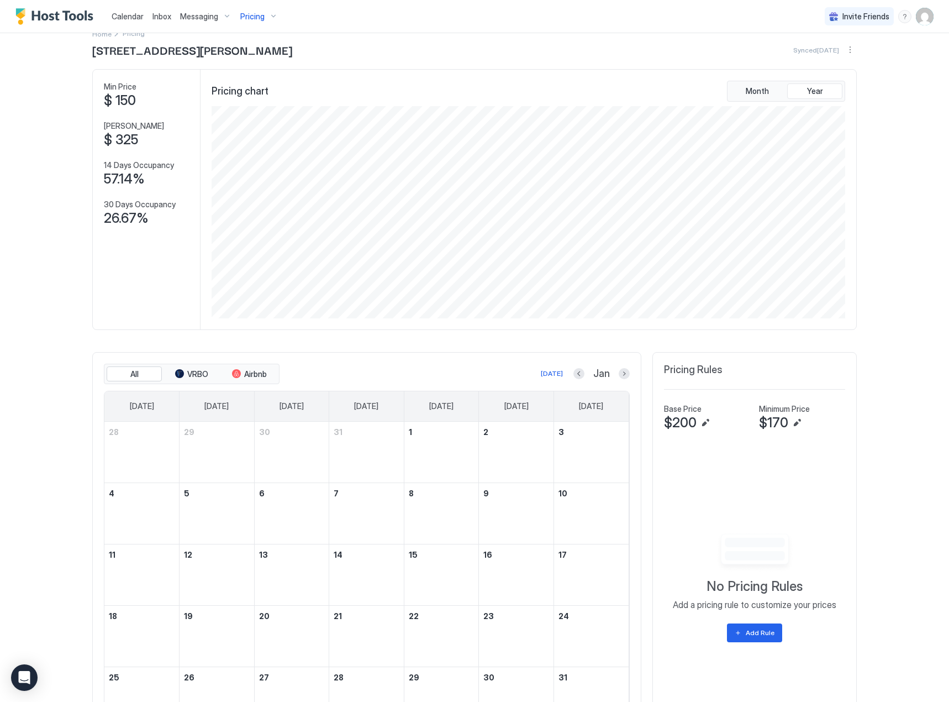
scroll to position [0, 0]
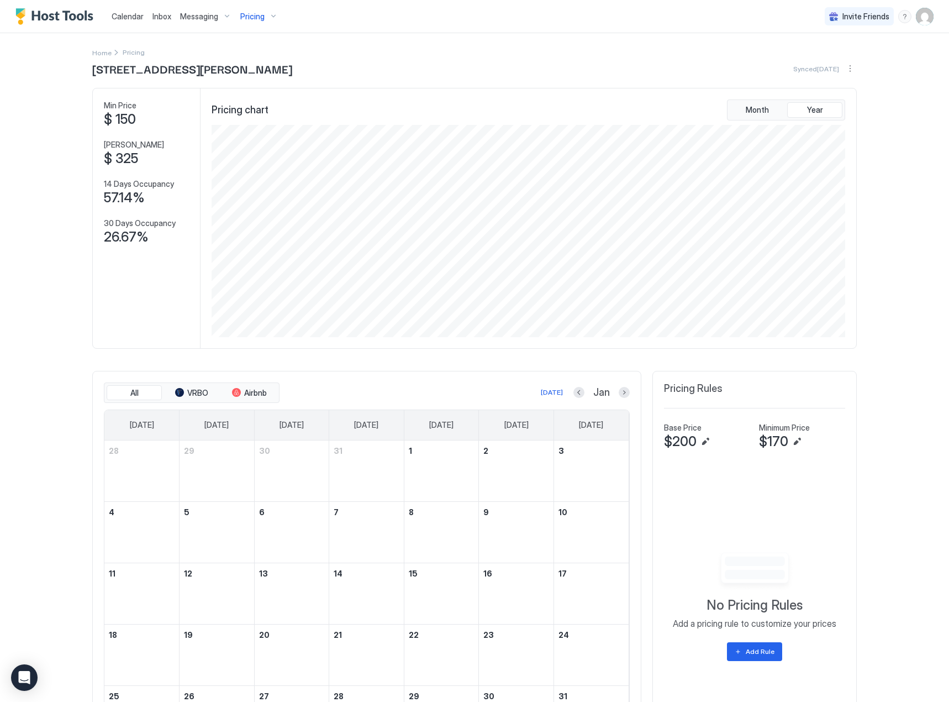
click at [124, 22] on div "Calendar" at bounding box center [127, 16] width 41 height 20
click at [130, 11] on link "Calendar" at bounding box center [128, 16] width 32 height 12
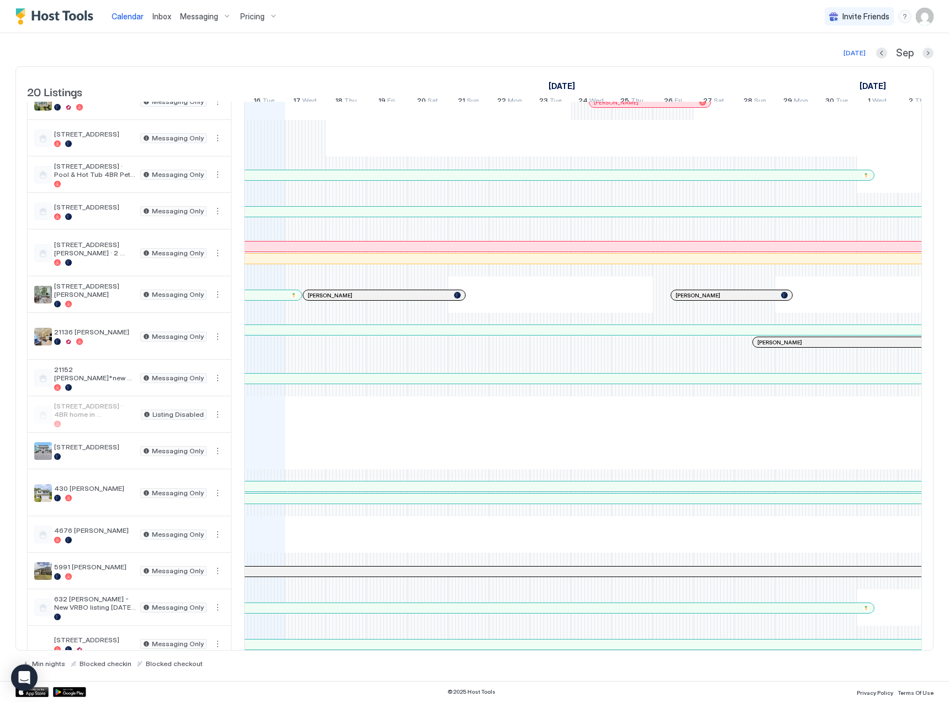
scroll to position [19, 0]
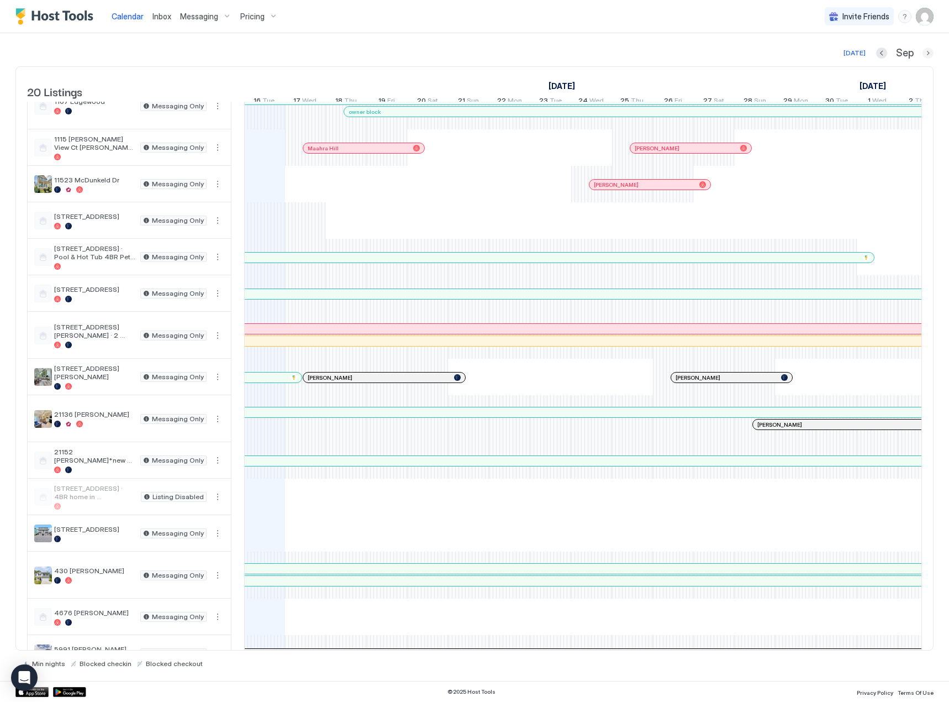
click at [923, 54] on button "Next month" at bounding box center [928, 53] width 11 height 11
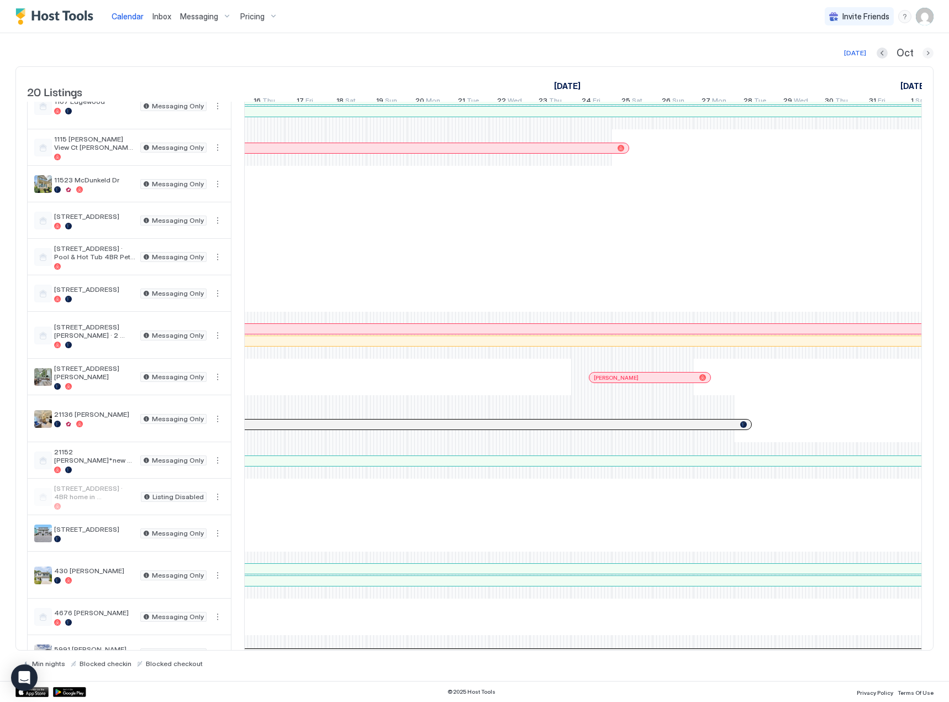
click at [926, 51] on button "Next month" at bounding box center [928, 53] width 11 height 11
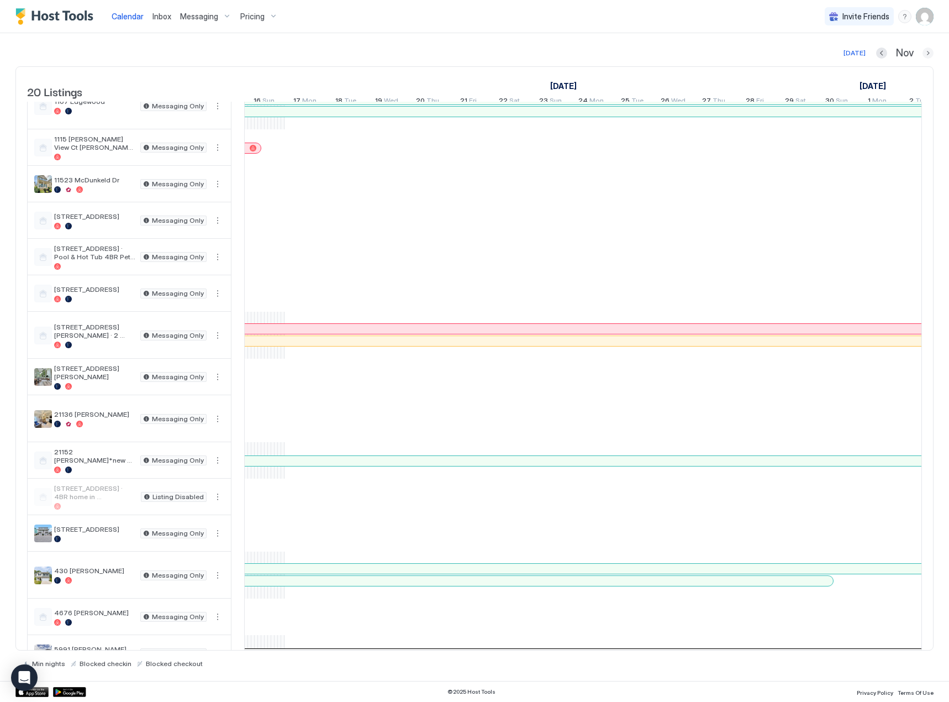
click at [926, 51] on button "Next month" at bounding box center [928, 53] width 11 height 11
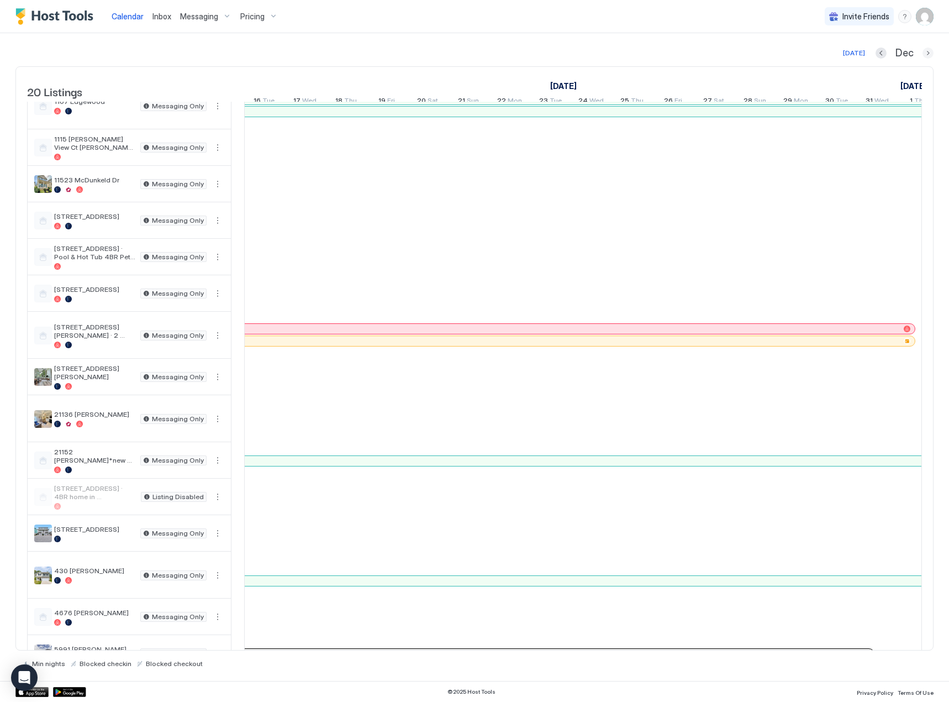
click at [926, 51] on button "Next month" at bounding box center [928, 53] width 11 height 11
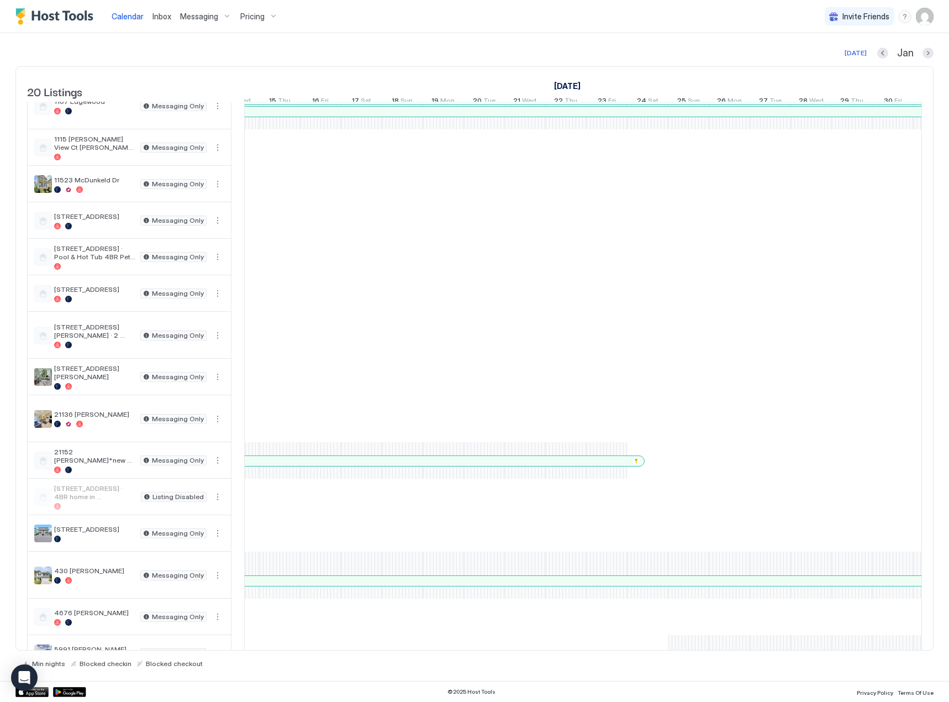
scroll to position [0, 551]
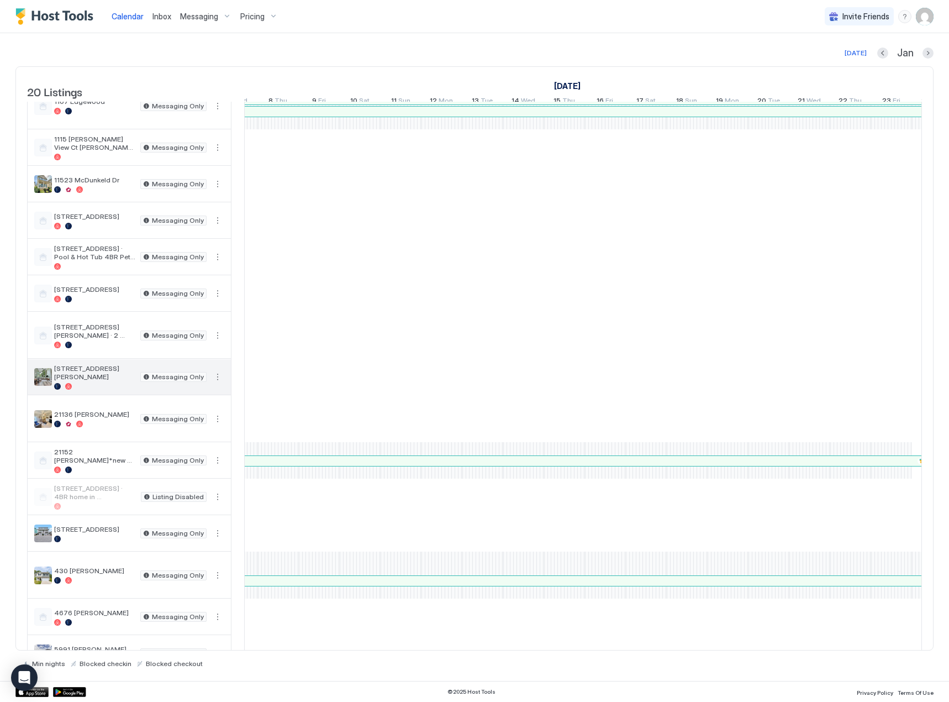
click at [92, 374] on div "[STREET_ADDRESS][PERSON_NAME] Messaging Only" at bounding box center [129, 376] width 203 height 35
click at [219, 383] on button "More options" at bounding box center [217, 376] width 13 height 13
click at [213, 445] on div "Airbnb Settings" at bounding box center [192, 454] width 70 height 18
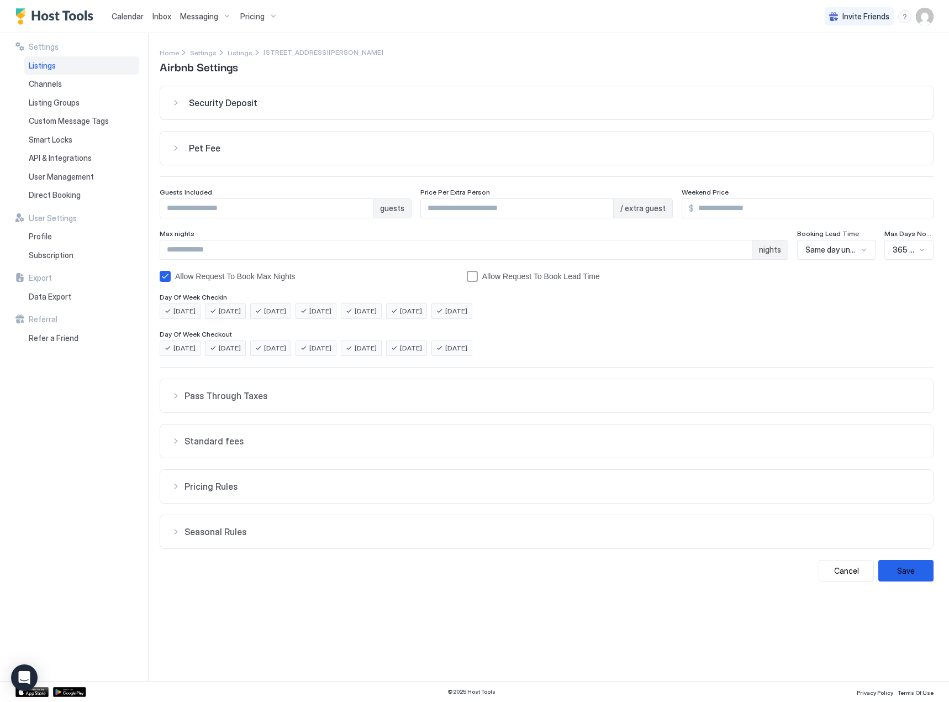
click at [223, 544] on button "Seasonal Rules" at bounding box center [546, 531] width 773 height 33
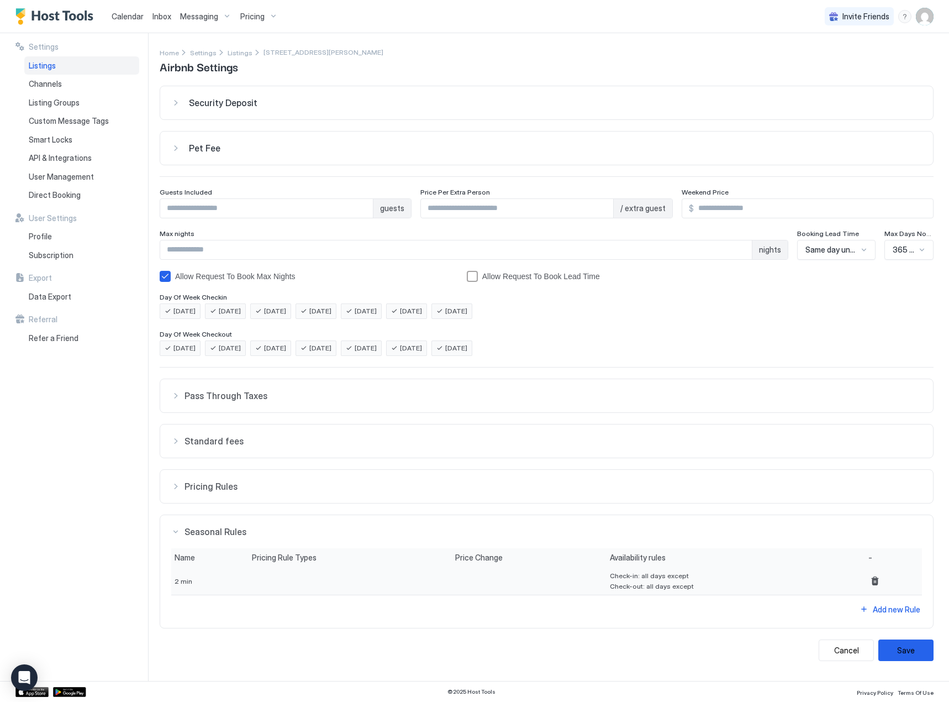
click at [223, 544] on button "Seasonal Rules" at bounding box center [546, 531] width 773 height 33
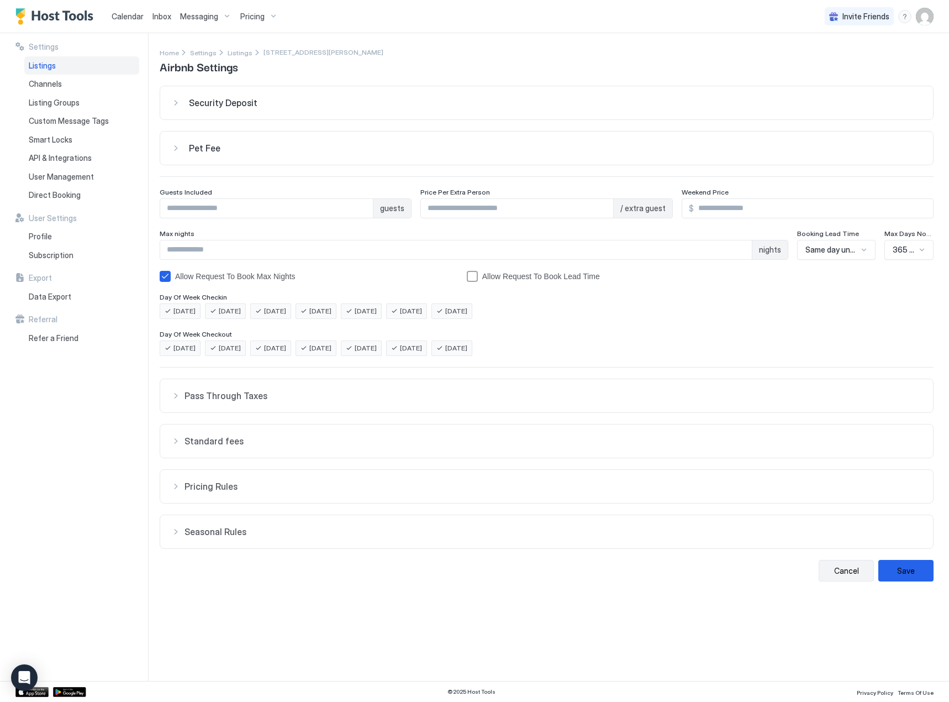
click at [838, 568] on button "Cancel" at bounding box center [846, 571] width 55 height 22
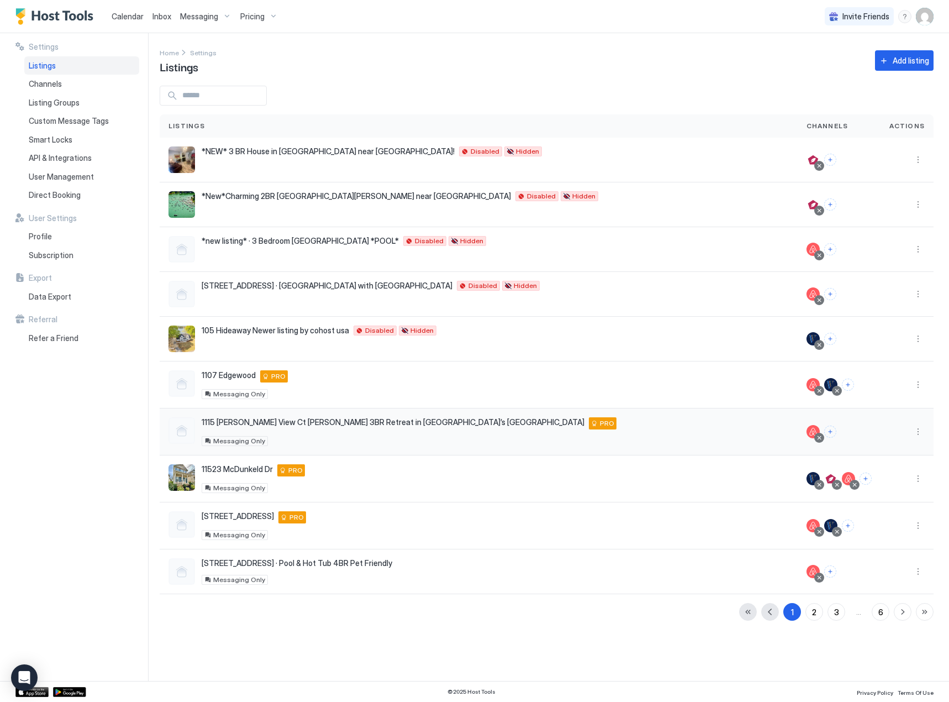
drag, startPoint x: 311, startPoint y: 451, endPoint x: 319, endPoint y: 451, distance: 7.7
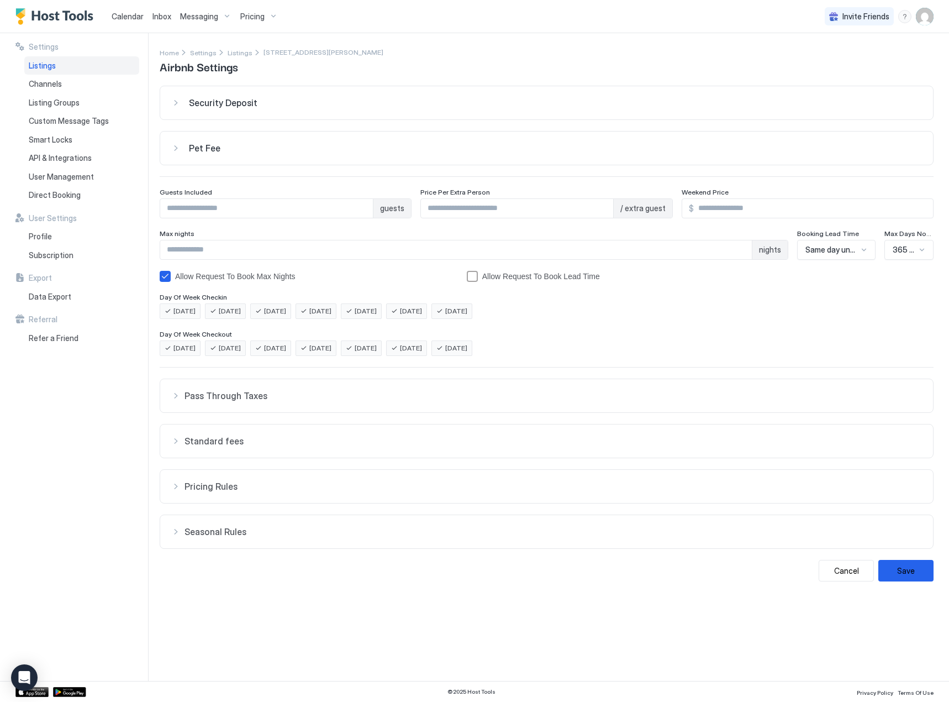
click at [254, 403] on button "Pass Through Taxes" at bounding box center [546, 395] width 773 height 33
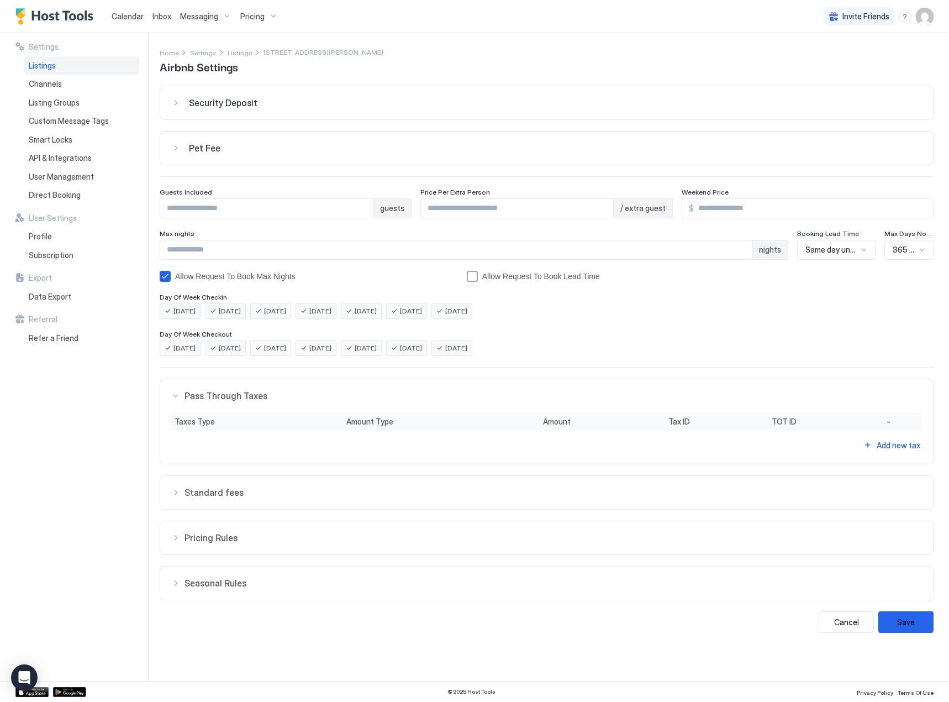
click at [186, 400] on span "Pass Through Taxes" at bounding box center [554, 395] width 738 height 11
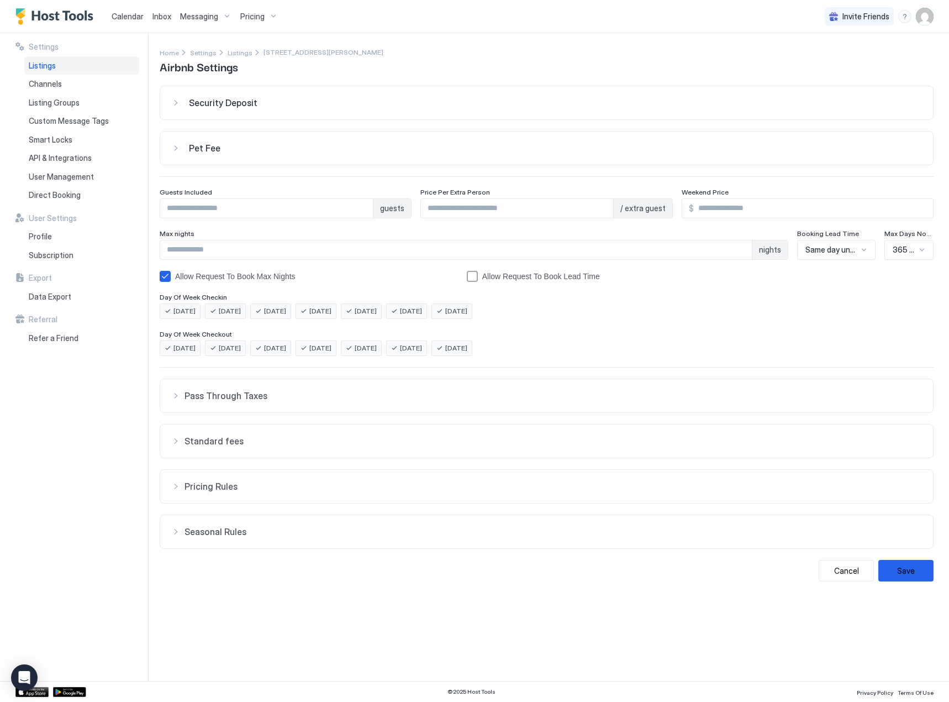
click at [132, 9] on div "Calendar" at bounding box center [127, 16] width 41 height 20
click at [64, 83] on div "Channels" at bounding box center [81, 84] width 115 height 19
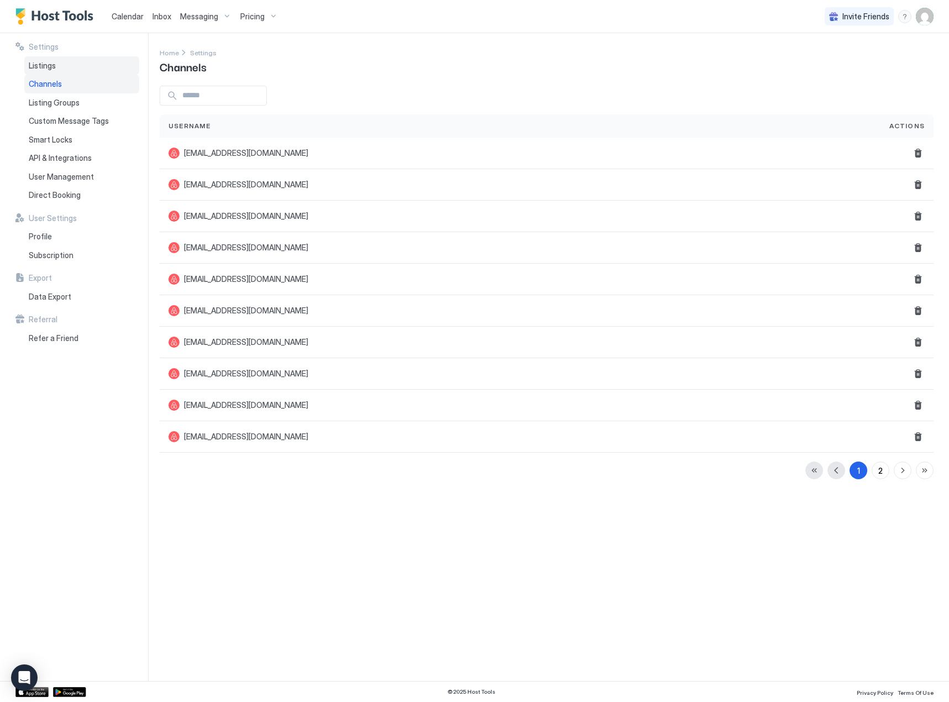
click at [48, 71] on div "Listings" at bounding box center [81, 65] width 115 height 19
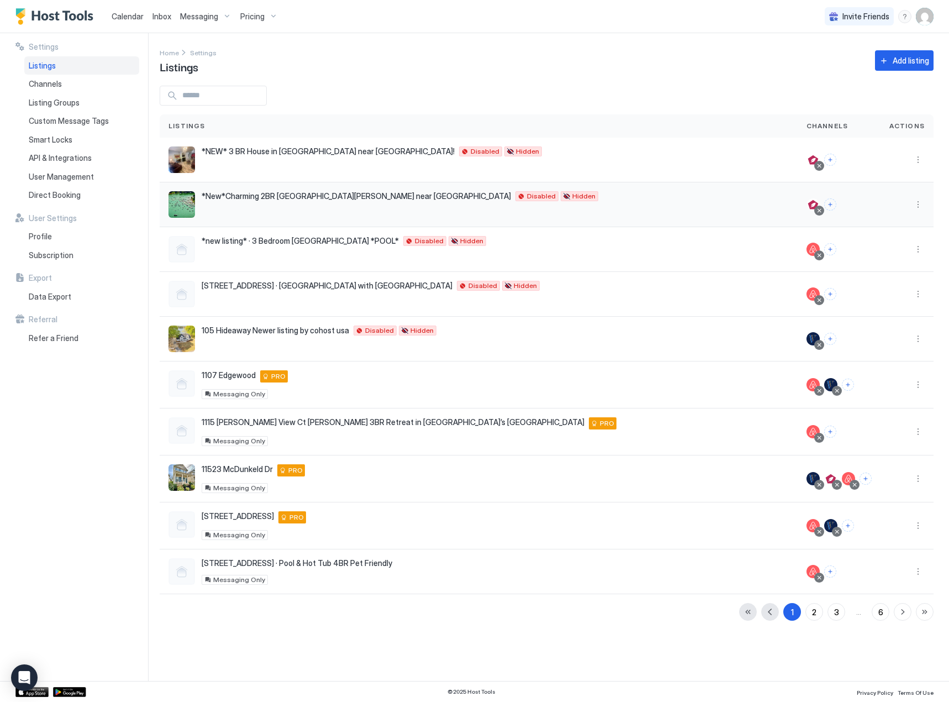
drag, startPoint x: 306, startPoint y: 217, endPoint x: 301, endPoint y: 216, distance: 5.6
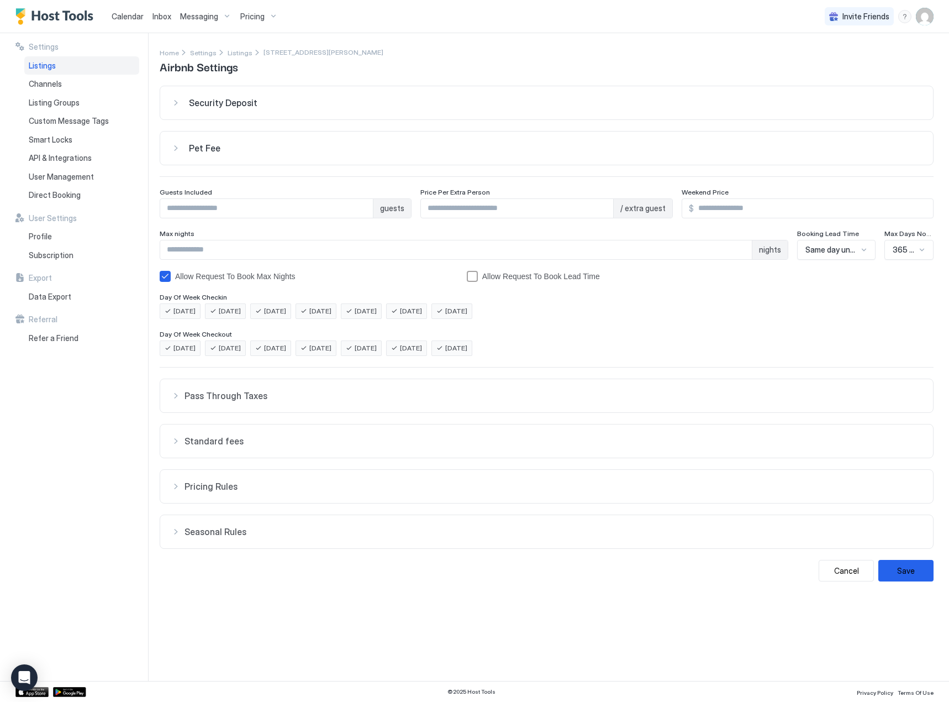
click at [308, 398] on span "Pass Through Taxes" at bounding box center [554, 395] width 738 height 11
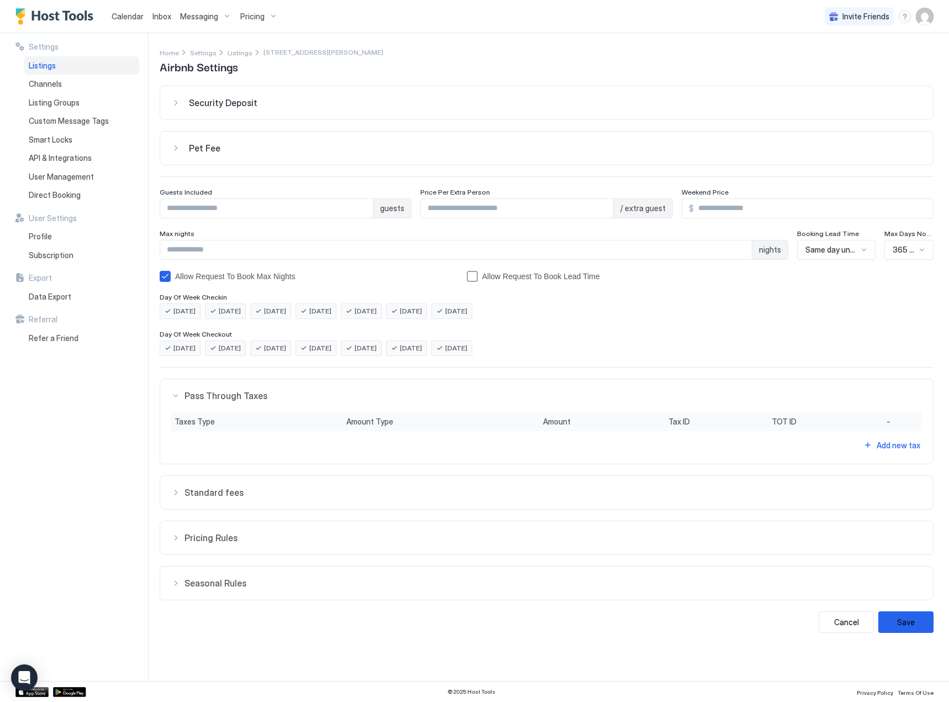
click at [308, 398] on span "Pass Through Taxes" at bounding box center [554, 395] width 738 height 11
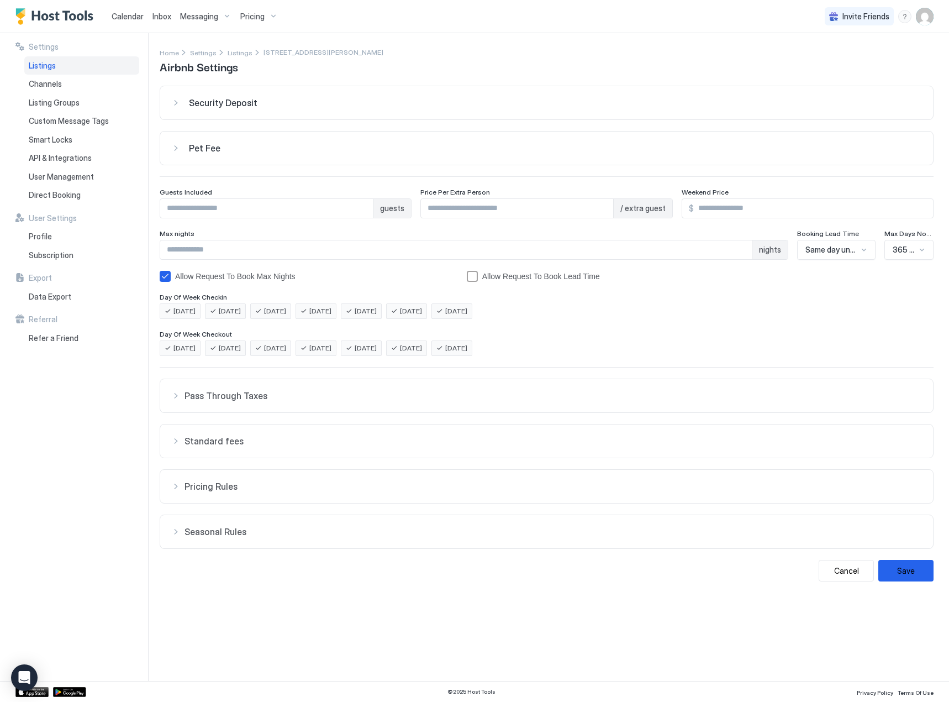
click at [269, 444] on span "Standard fees" at bounding box center [554, 440] width 738 height 11
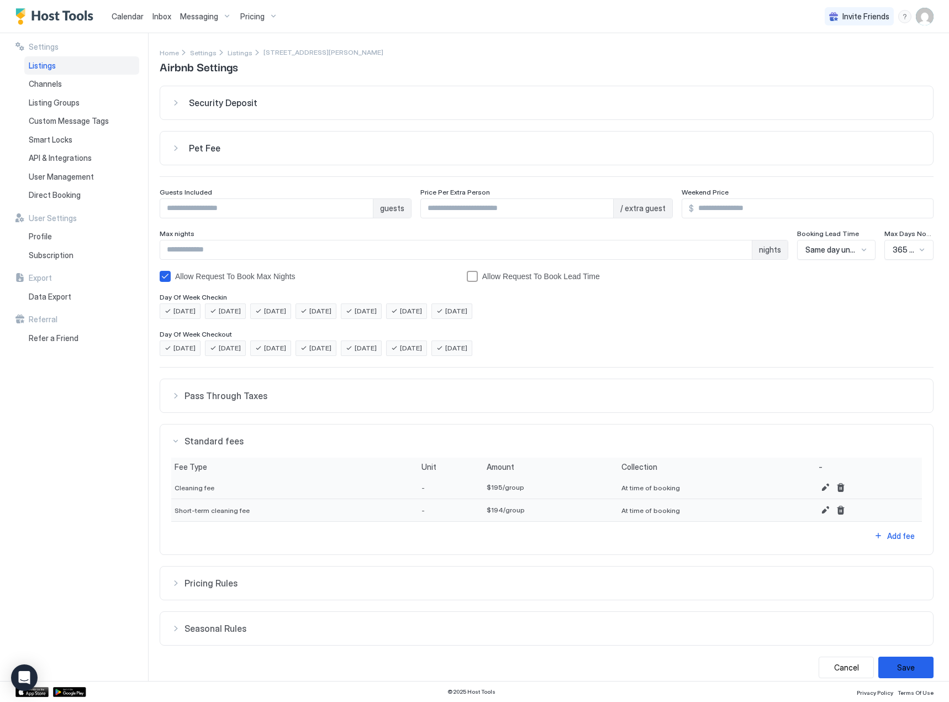
click at [241, 586] on span "Pricing Rules" at bounding box center [554, 582] width 738 height 11
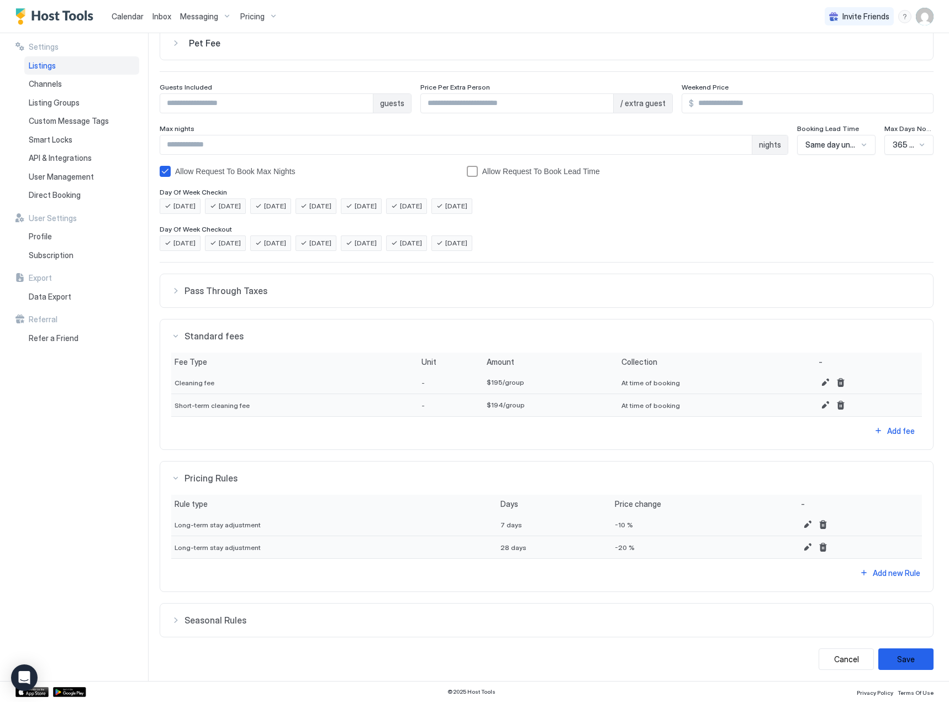
scroll to position [107, 0]
click at [242, 636] on div "Security Deposit $ Pet Fee $ Guests Included * guests Price Per Extra Person * …" at bounding box center [547, 322] width 774 height 689
click at [243, 635] on div "Security Deposit $ Pet Fee $ Guests Included * guests Price Per Extra Person * …" at bounding box center [547, 322] width 774 height 689
click at [259, 626] on button "Seasonal Rules" at bounding box center [546, 617] width 773 height 33
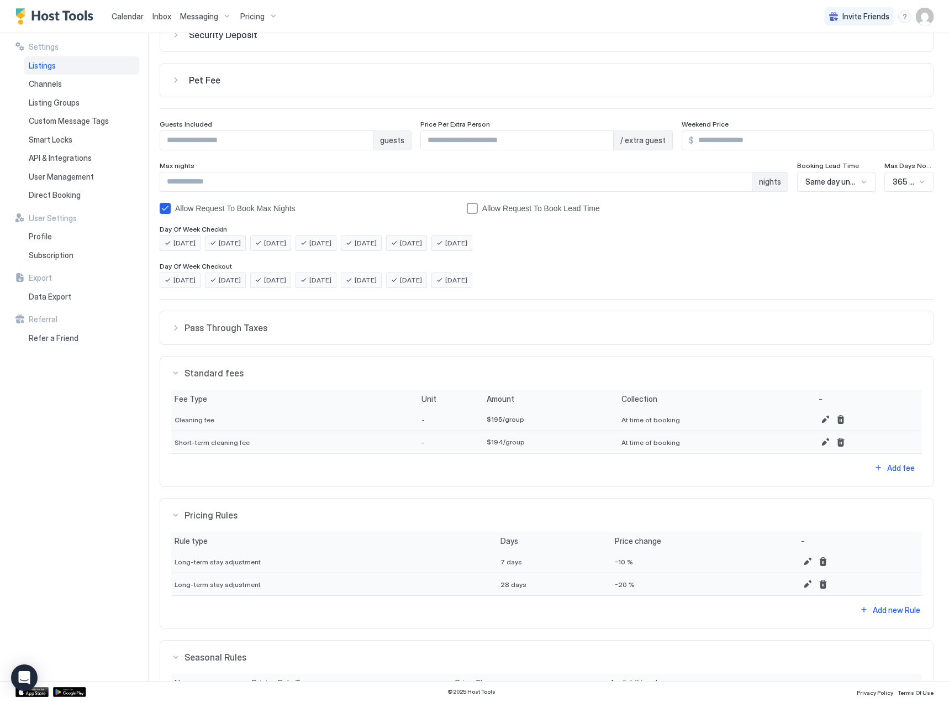
scroll to position [0, 0]
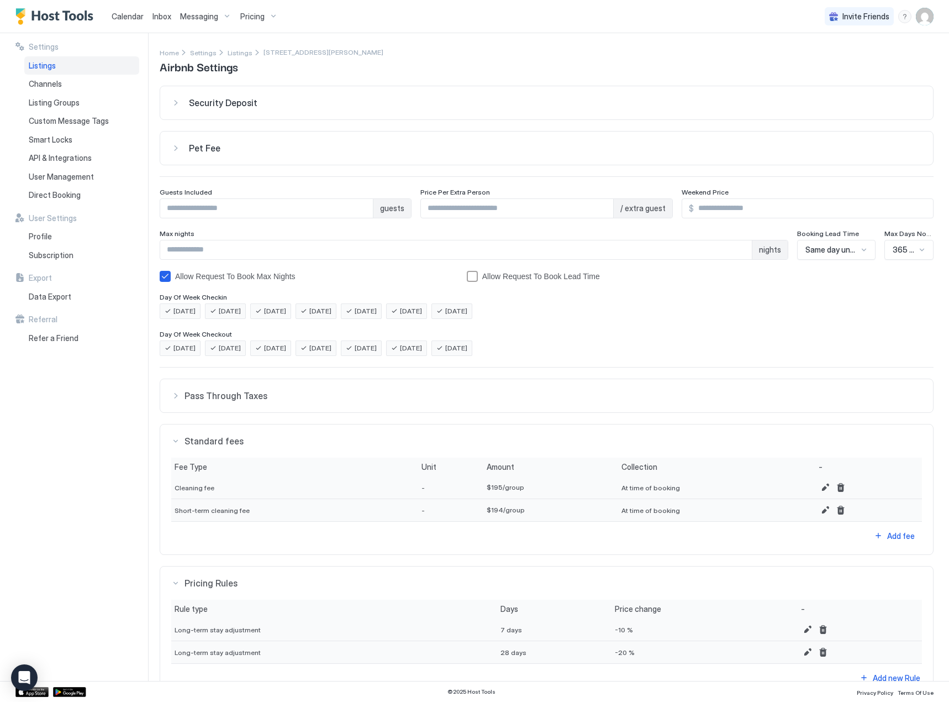
click at [255, 397] on span "Pass Through Taxes" at bounding box center [554, 395] width 738 height 11
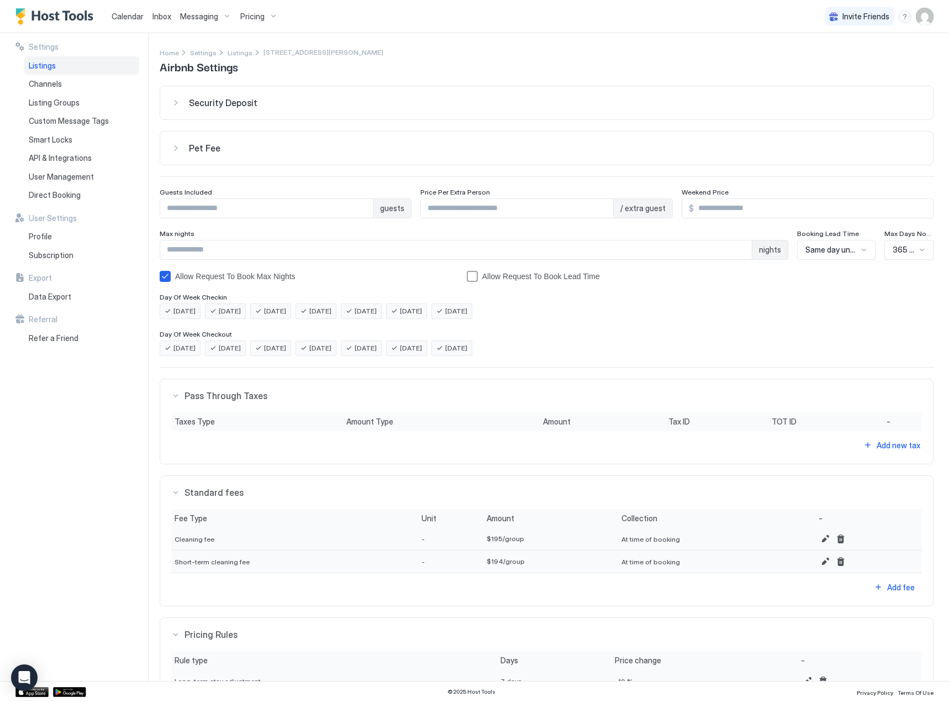
click at [898, 241] on div "365 Days" at bounding box center [909, 250] width 49 height 20
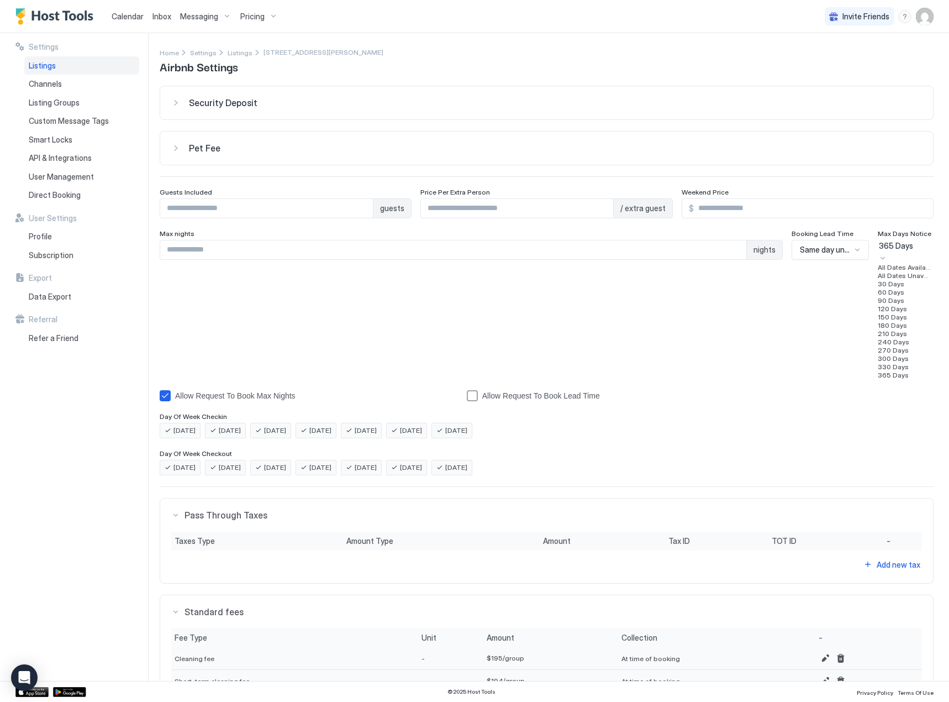
scroll to position [136, 0]
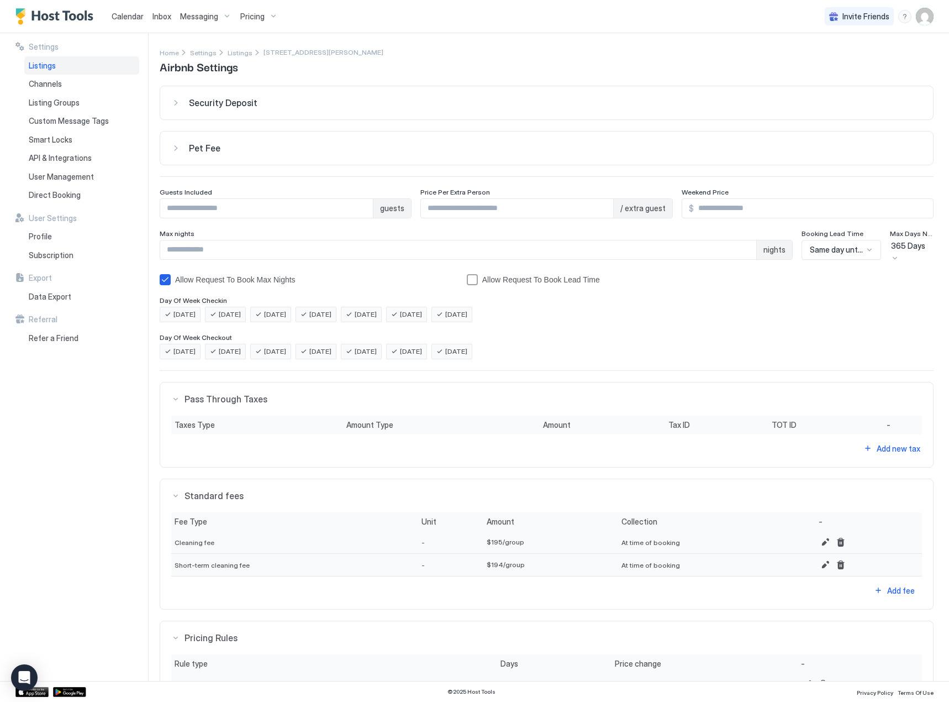
click at [898, 241] on div "365 Days" at bounding box center [912, 251] width 44 height 23
click at [858, 239] on div "Booking Lead Time" at bounding box center [841, 234] width 79 height 10
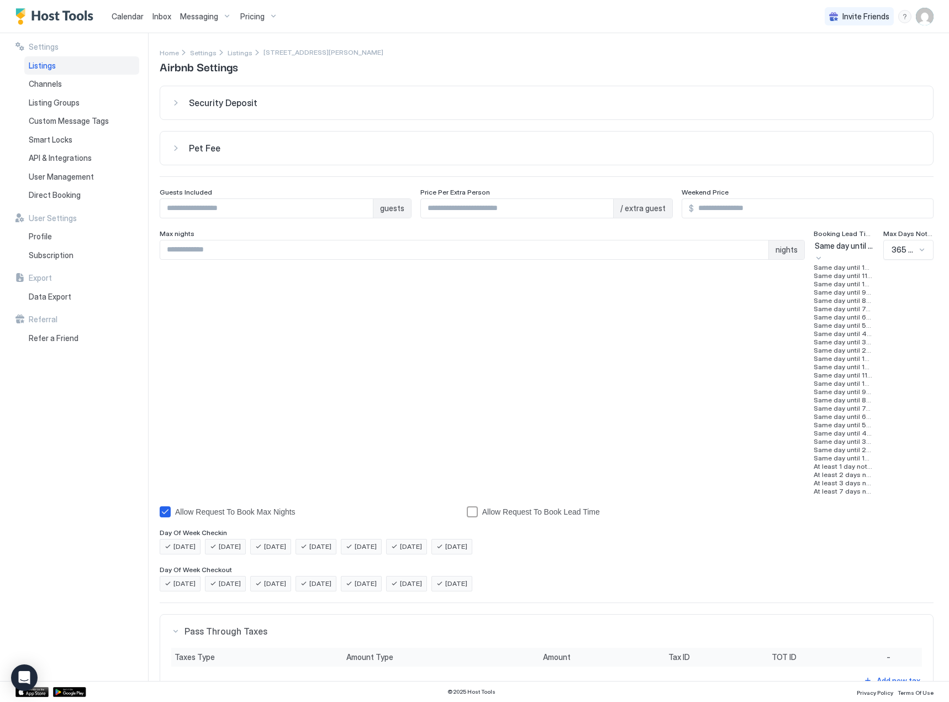
click at [853, 244] on div "Same day until 12am" at bounding box center [844, 251] width 61 height 23
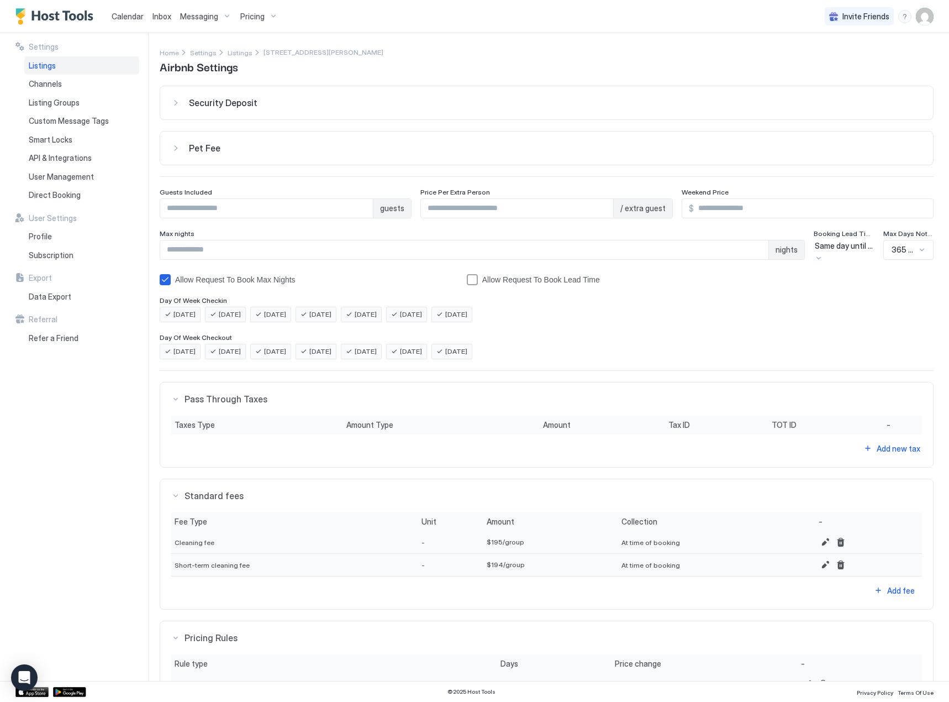
click at [853, 244] on div "Same day until 12am" at bounding box center [844, 251] width 61 height 23
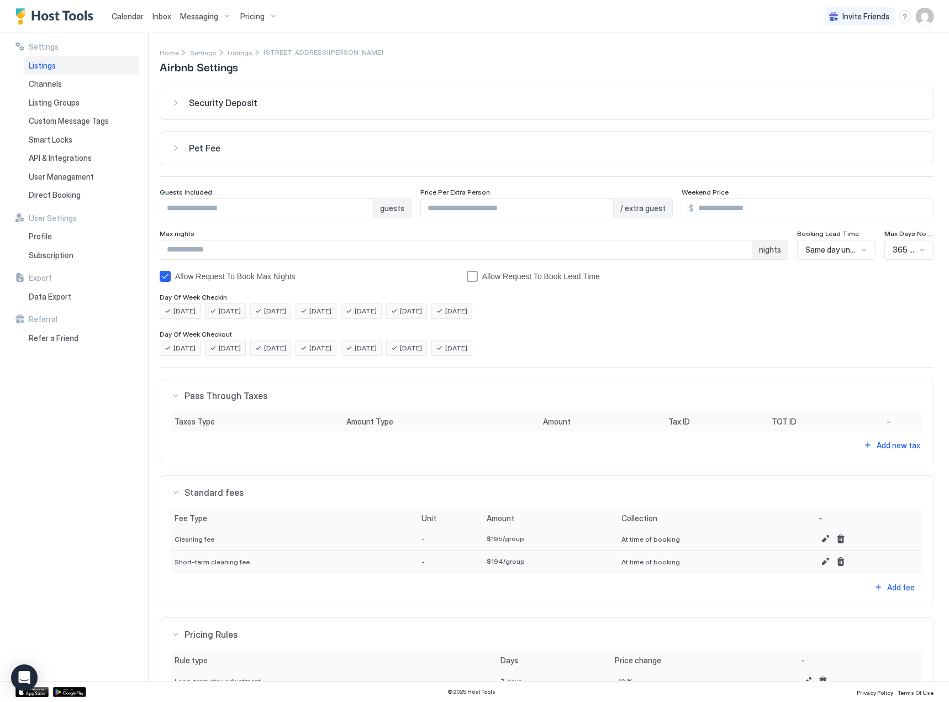
click at [256, 149] on div "Pet Fee" at bounding box center [555, 148] width 733 height 11
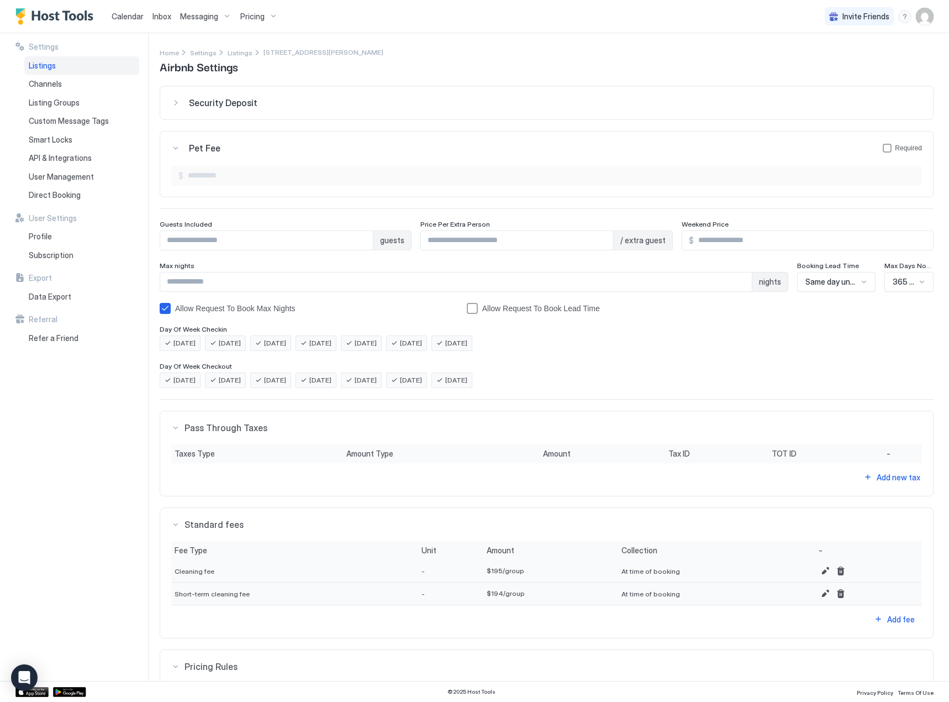
click at [287, 101] on div "Security Deposit" at bounding box center [555, 102] width 733 height 11
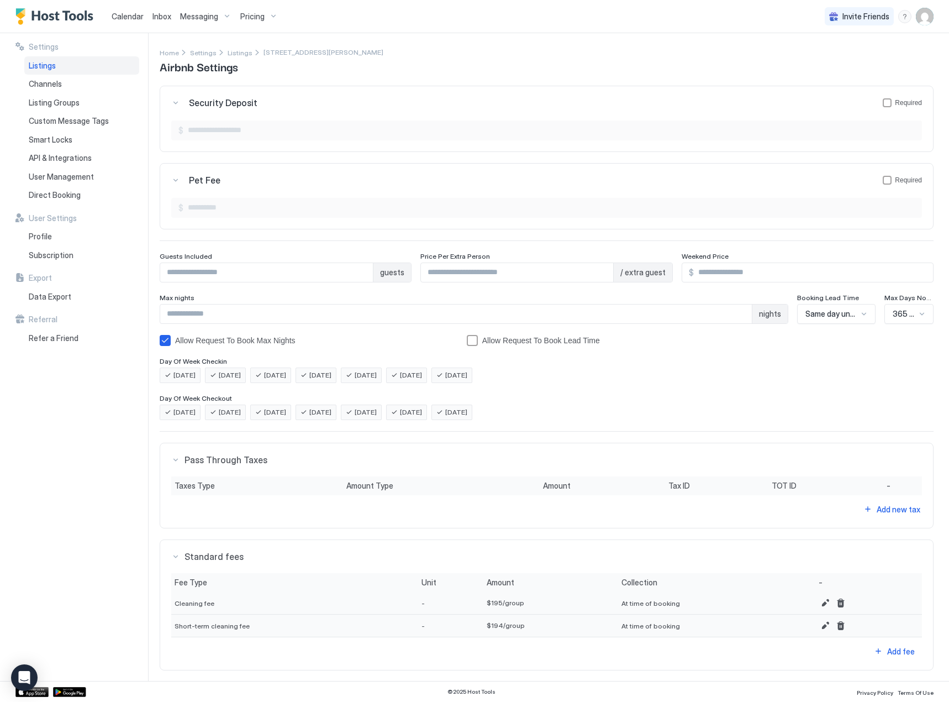
click at [287, 101] on div "Security Deposit Required" at bounding box center [555, 102] width 733 height 11
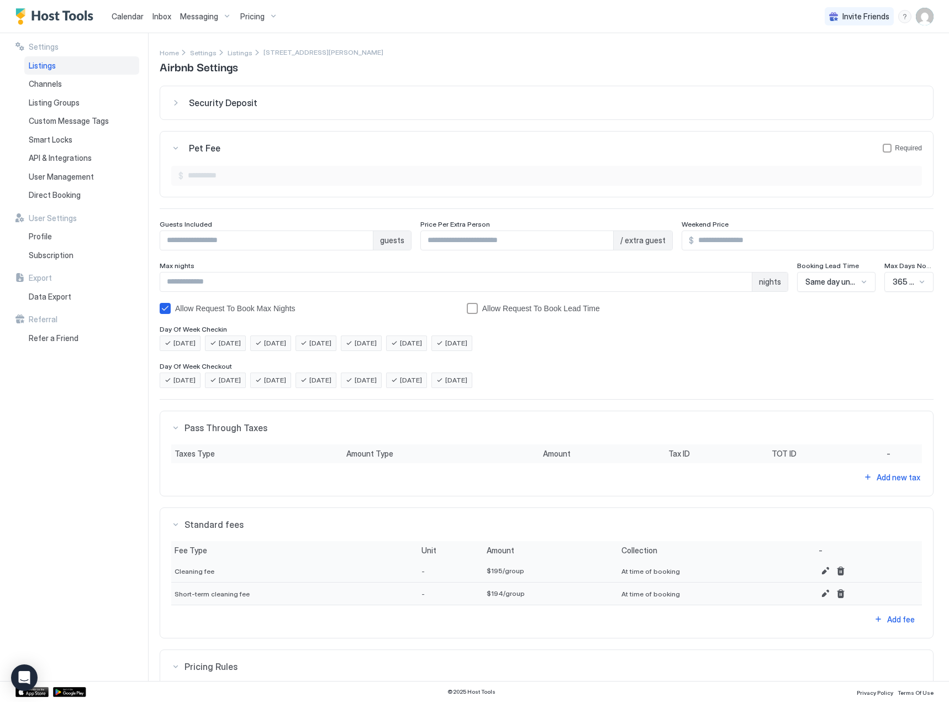
scroll to position [270, 0]
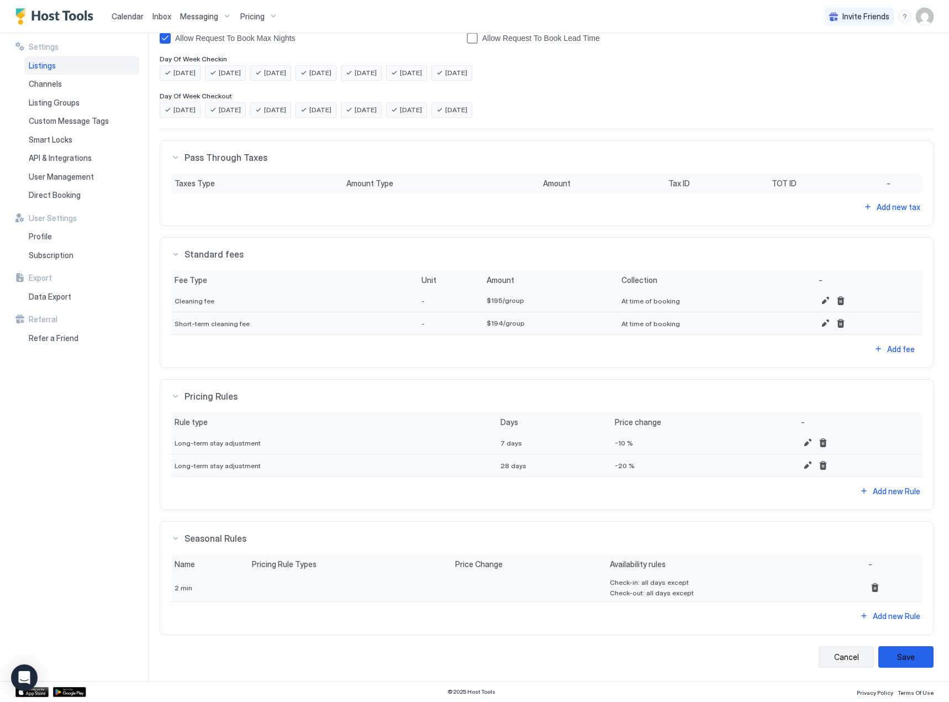
click at [835, 658] on button "Cancel" at bounding box center [846, 657] width 55 height 22
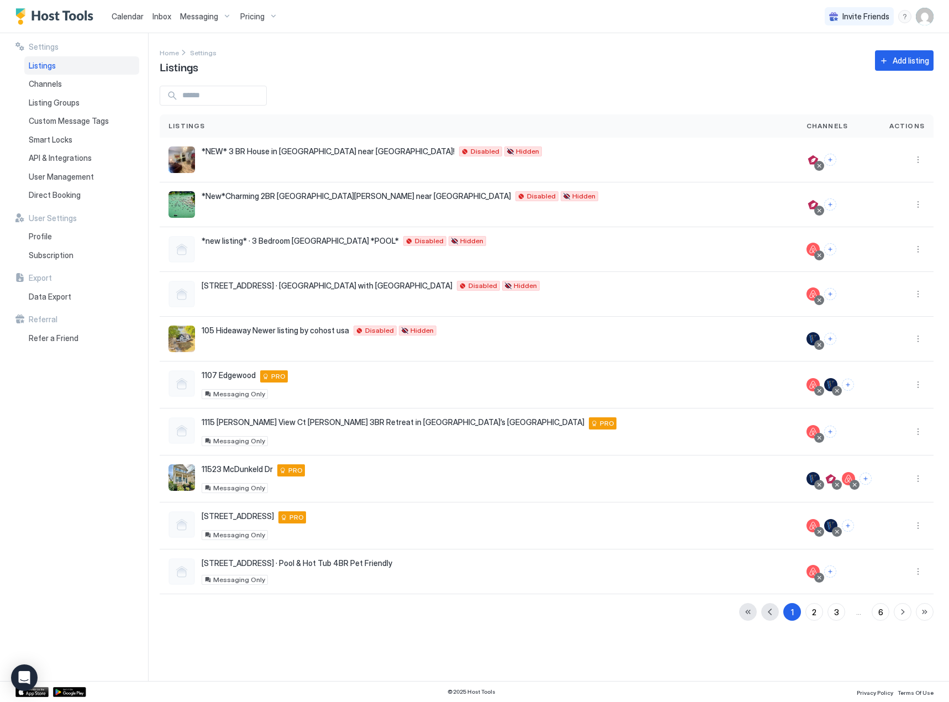
drag, startPoint x: 136, startPoint y: 17, endPoint x: 182, endPoint y: 16, distance: 45.9
click at [136, 17] on span "Calendar" at bounding box center [128, 16] width 32 height 9
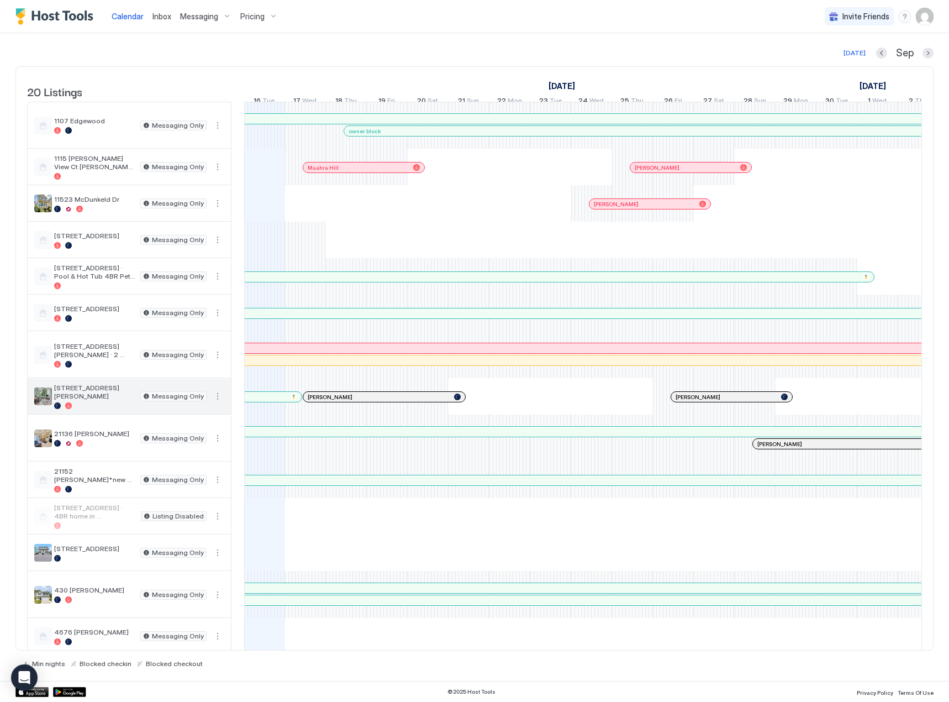
click at [218, 403] on button "More options" at bounding box center [217, 396] width 13 height 13
click at [116, 403] on div at bounding box center [474, 351] width 949 height 702
click at [111, 406] on div at bounding box center [474, 351] width 949 height 702
click at [44, 399] on img "listing image" at bounding box center [43, 396] width 18 height 18
click at [215, 403] on button "More options" at bounding box center [217, 396] width 13 height 13
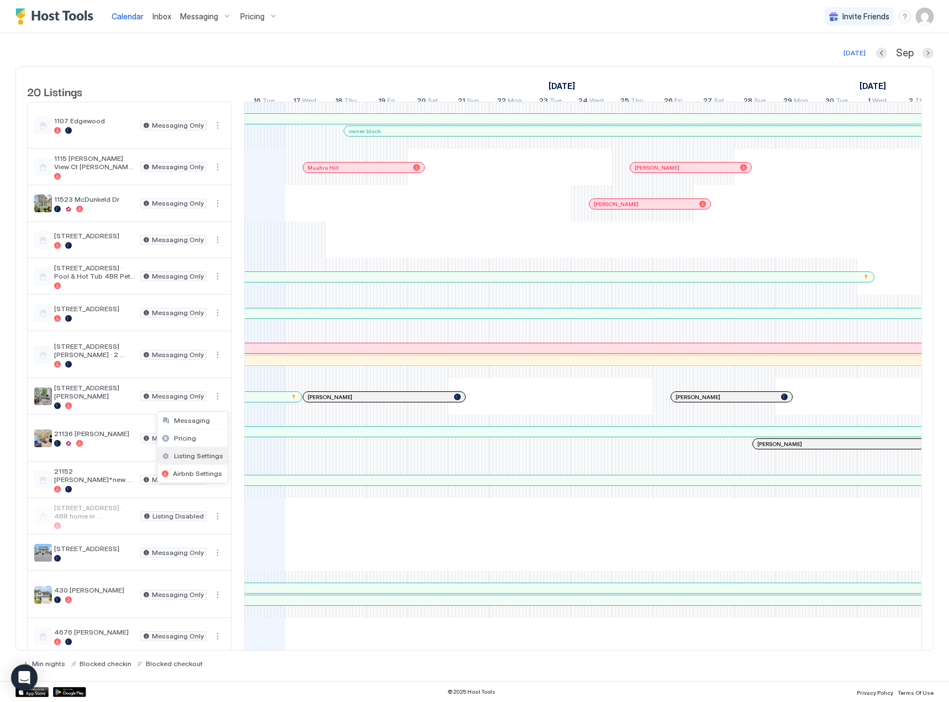
click at [205, 459] on span "Listing Settings" at bounding box center [198, 455] width 49 height 8
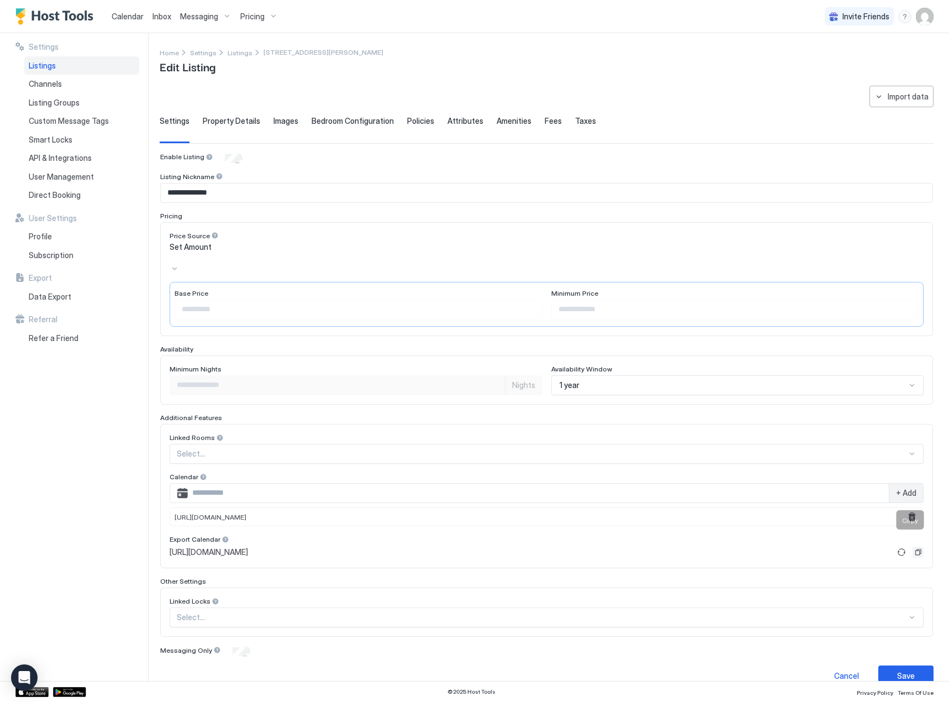
click at [913, 546] on button "Copy" at bounding box center [918, 551] width 11 height 11
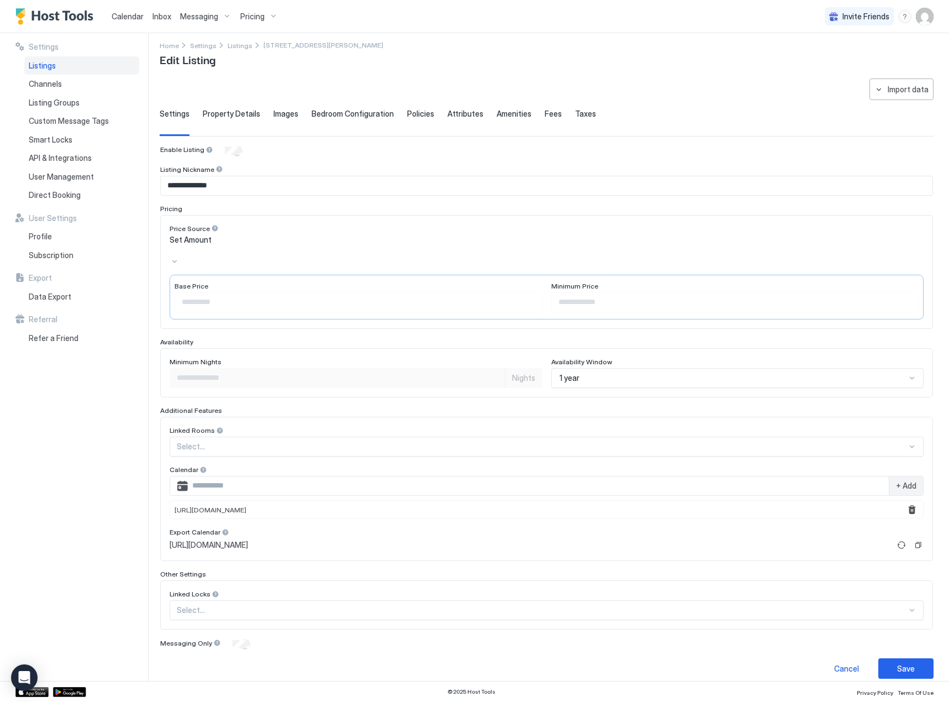
click at [125, 16] on span "Calendar" at bounding box center [128, 16] width 32 height 9
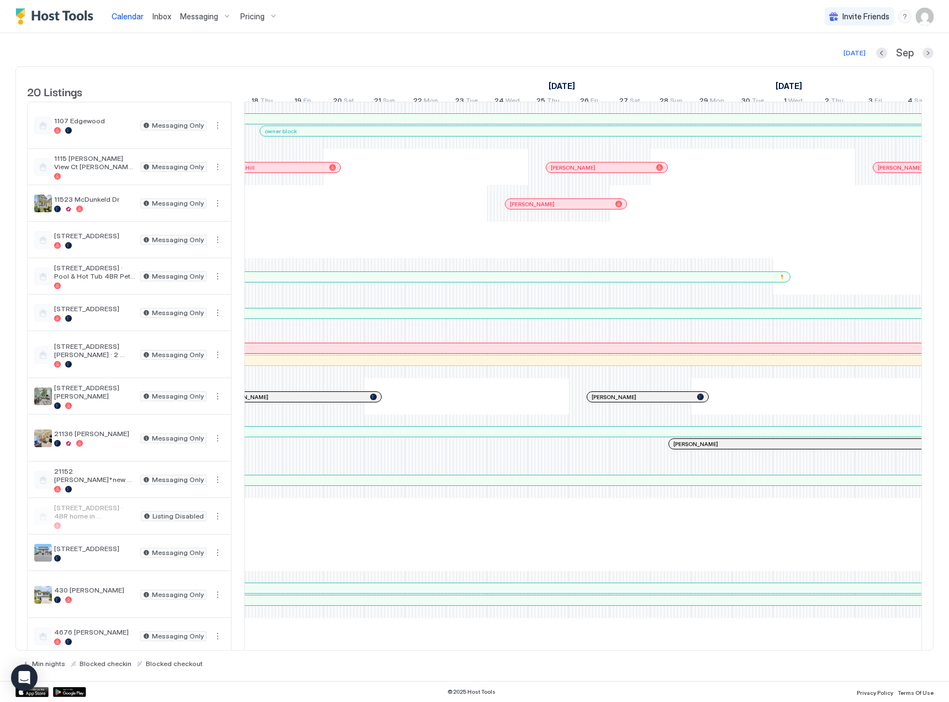
scroll to position [0, 760]
